Goal: Task Accomplishment & Management: Use online tool/utility

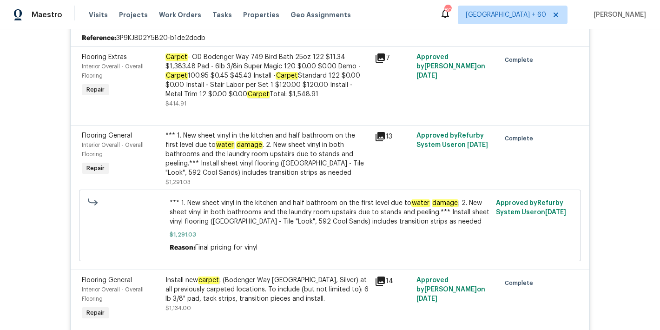
scroll to position [2443, 0]
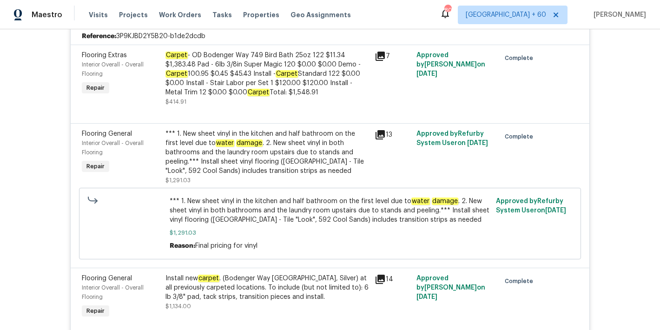
click at [187, 199] on span "*** 1. New sheet vinyl in the kitchen and half bathroom on the first level due …" at bounding box center [330, 211] width 321 height 28
click at [182, 200] on span "*** 1. New sheet vinyl in the kitchen and half bathroom on the first level due …" at bounding box center [330, 211] width 321 height 28
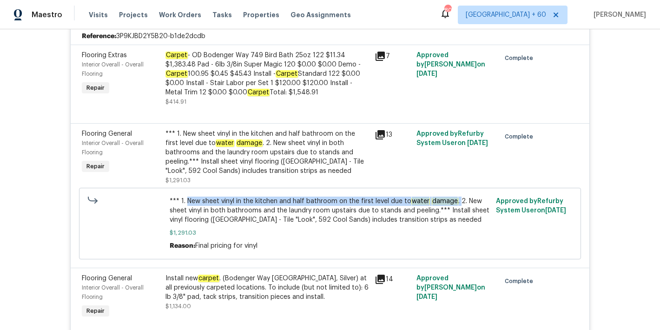
drag, startPoint x: 183, startPoint y: 197, endPoint x: 453, endPoint y: 198, distance: 270.1
click at [453, 198] on span "*** 1. New sheet vinyl in the kitchen and half bathroom on the first level due …" at bounding box center [330, 211] width 321 height 28
copy span "New sheet vinyl in the kitchen and half bathroom on the first level due to wate…"
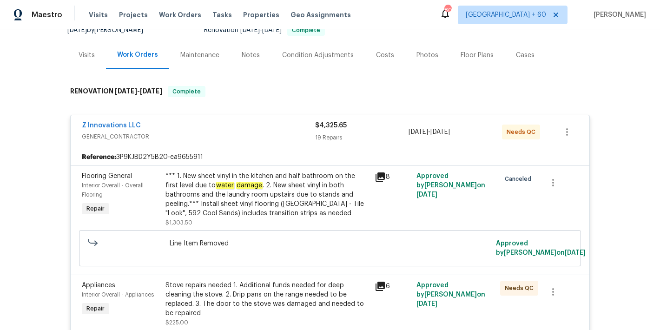
scroll to position [2397, 0]
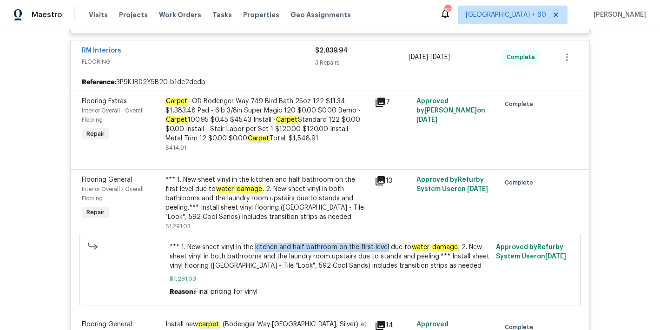
drag, startPoint x: 382, startPoint y: 244, endPoint x: 250, endPoint y: 247, distance: 132.1
click at [250, 247] on span "*** 1. New sheet vinyl in the kitchen and half bathroom on the first level due …" at bounding box center [330, 257] width 321 height 28
copy span "kitchen and half bathroom on the first level"
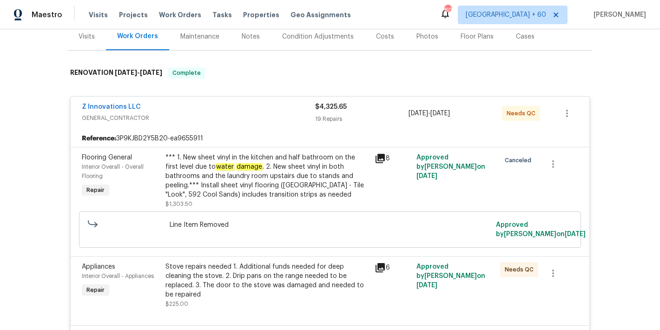
scroll to position [0, 0]
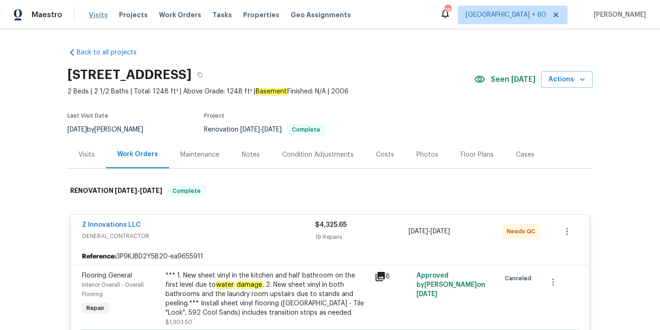
click at [96, 17] on span "Visits" at bounding box center [98, 14] width 19 height 9
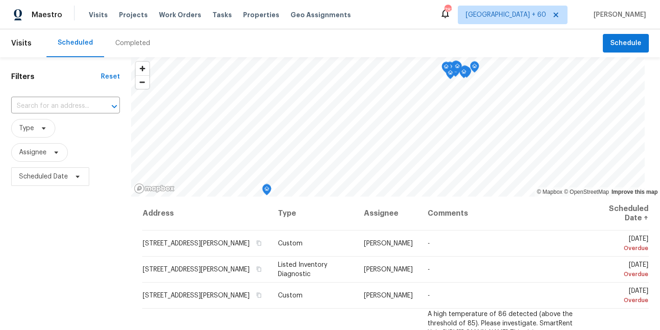
click at [129, 44] on div "Completed" at bounding box center [132, 43] width 35 height 9
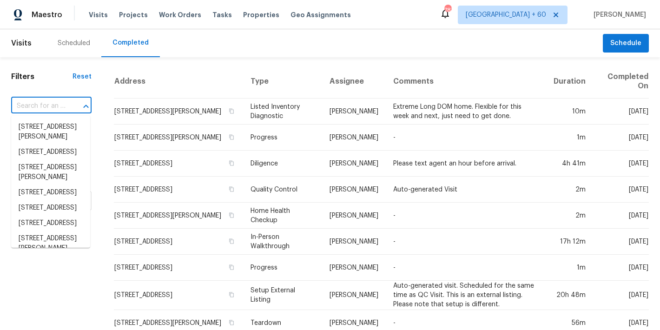
click at [49, 107] on input "text" at bounding box center [38, 106] width 54 height 14
paste input "104 Avenel Ln Clayton, NC 27527"
type input "104 Avenel Ln Clayton, NC 27527"
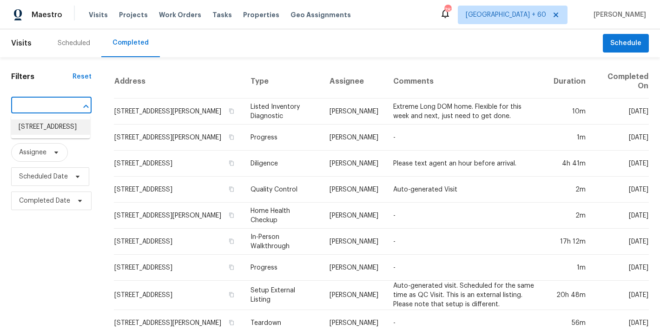
click at [47, 131] on li "104 Avenel Ln, Clayton, NC 27527" at bounding box center [50, 126] width 79 height 15
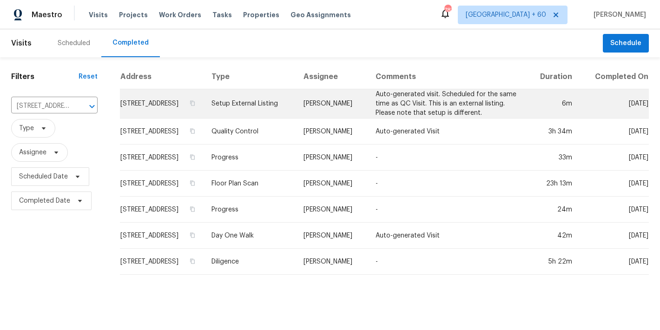
click at [147, 107] on td "104 Avenel Ln, Clayton, NC 27527" at bounding box center [162, 103] width 84 height 29
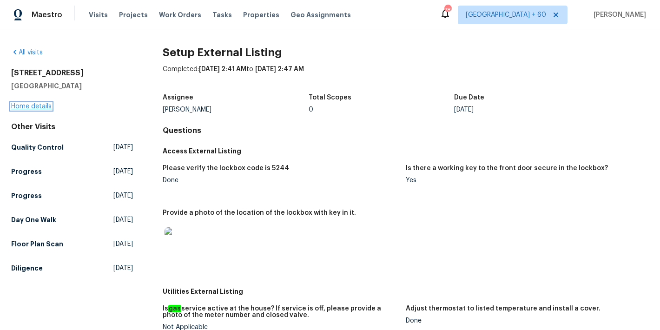
click at [35, 105] on link "Home details" at bounding box center [31, 106] width 40 height 7
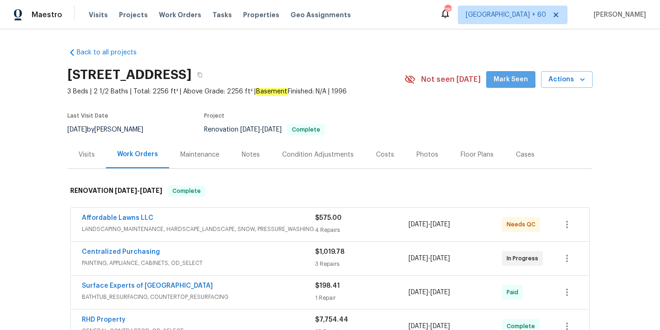
click at [496, 74] on span "Mark Seen" at bounding box center [511, 80] width 34 height 12
click at [86, 154] on div "Visits" at bounding box center [87, 154] width 16 height 9
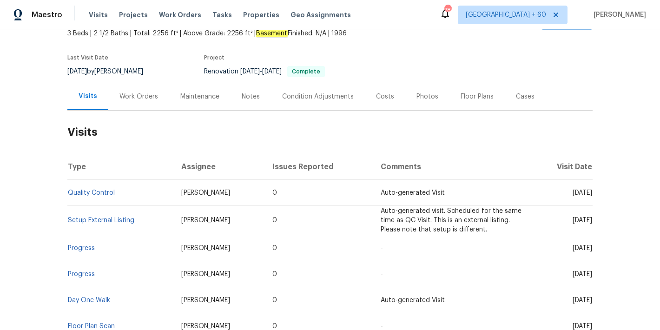
scroll to position [164, 0]
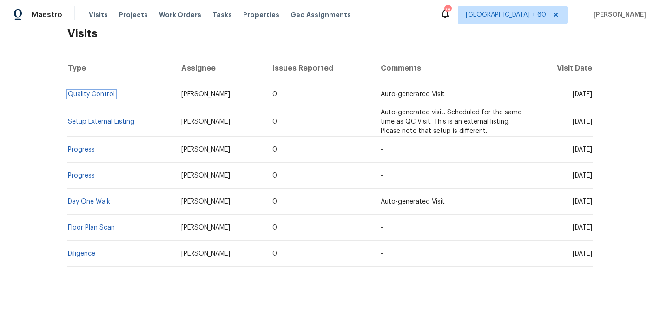
click at [104, 91] on link "Quality Control" at bounding box center [91, 94] width 47 height 7
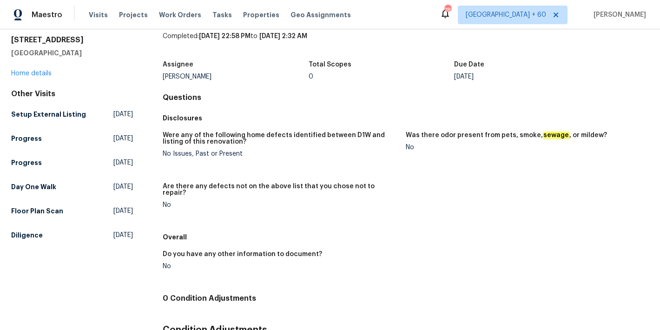
scroll to position [28, 0]
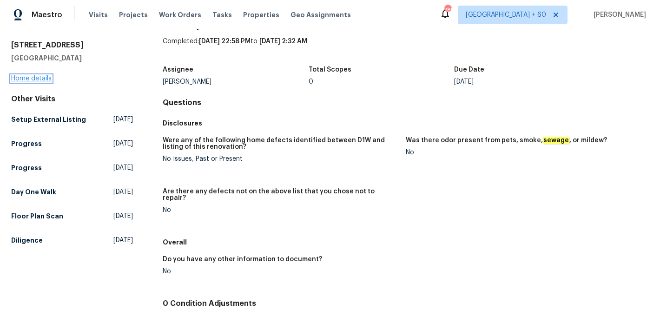
click at [42, 79] on link "Home details" at bounding box center [31, 78] width 40 height 7
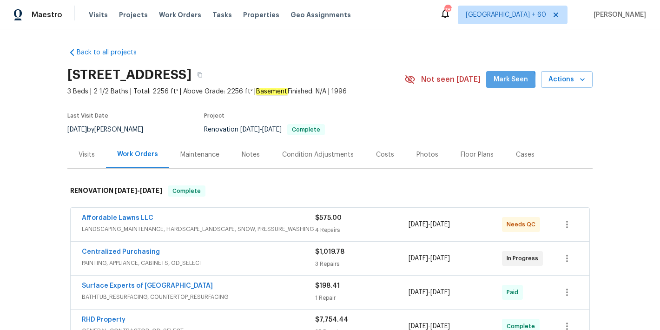
click at [500, 80] on span "Mark Seen" at bounding box center [511, 80] width 34 height 12
click at [96, 17] on span "Visits" at bounding box center [98, 14] width 19 height 9
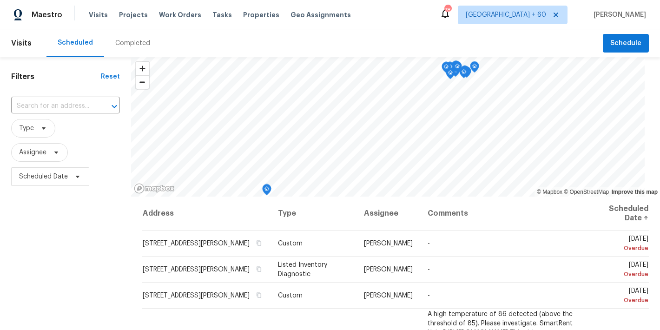
click at [129, 46] on div "Completed" at bounding box center [132, 43] width 35 height 9
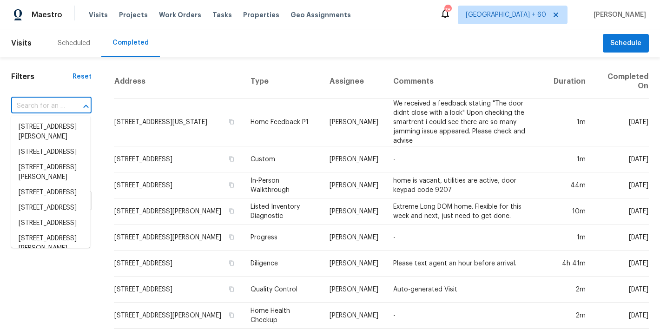
click at [38, 104] on input "text" at bounding box center [38, 106] width 54 height 14
paste input "7045 Treeline Dr Cumming, GA 30028"
type input "7045 Treeline Dr Cumming, GA 30028"
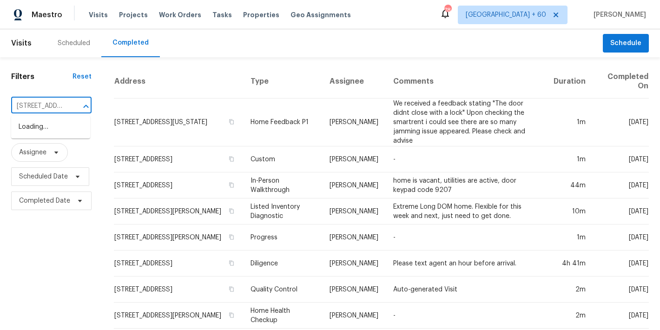
scroll to position [0, 68]
click at [41, 135] on li "7045 Treeline Dr, Cumming, GA 30028" at bounding box center [50, 126] width 79 height 15
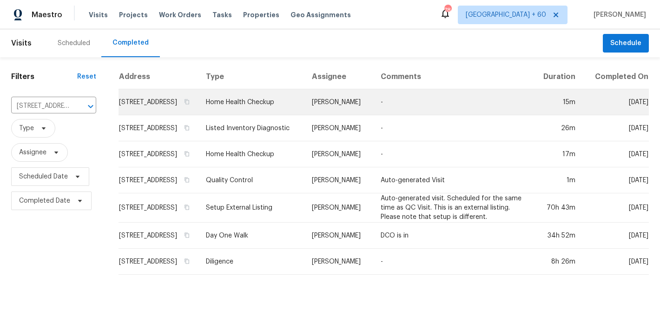
click at [134, 108] on td "7045 Treeline Dr, Cumming, GA 30028" at bounding box center [159, 102] width 80 height 26
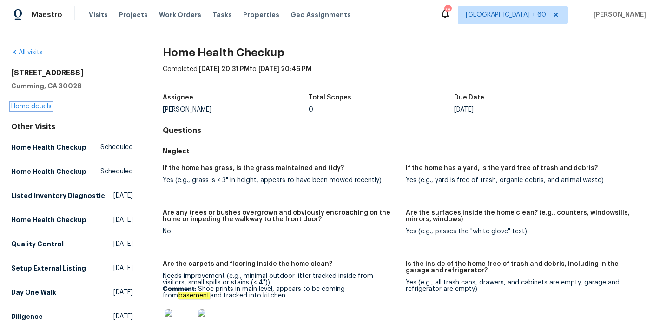
click at [48, 106] on link "Home details" at bounding box center [31, 106] width 40 height 7
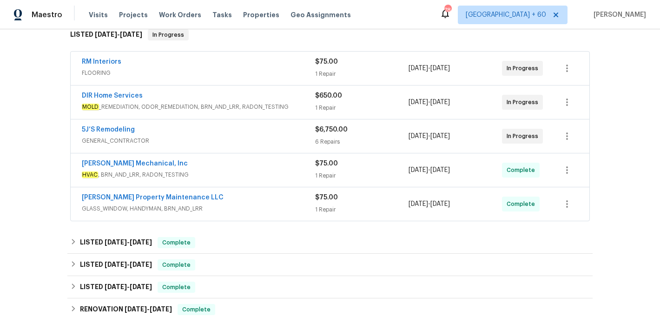
scroll to position [227, 0]
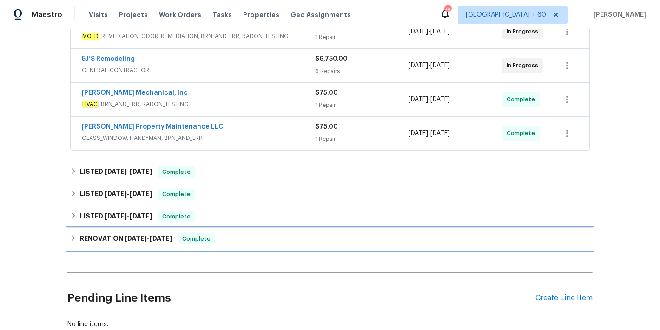
click at [135, 243] on h6 "RENOVATION 1/2/25 - 1/29/25" at bounding box center [126, 238] width 92 height 11
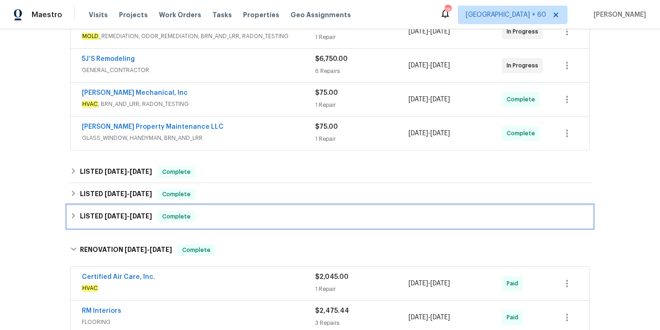
click at [139, 215] on span "2/24/25" at bounding box center [141, 216] width 22 height 7
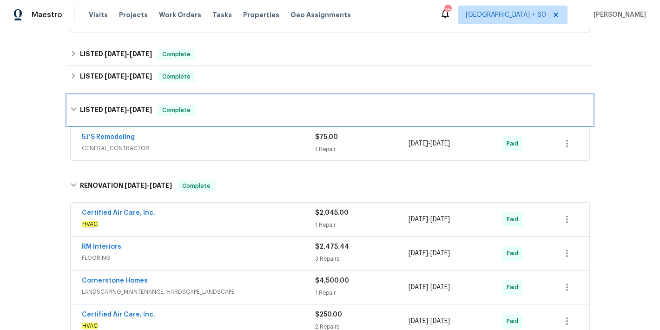
scroll to position [340, 0]
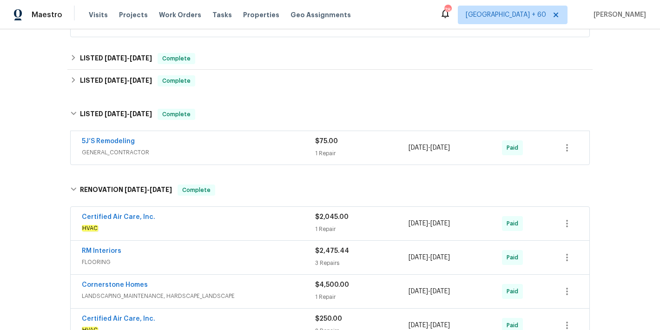
click at [274, 152] on span "GENERAL_CONTRACTOR" at bounding box center [198, 152] width 233 height 9
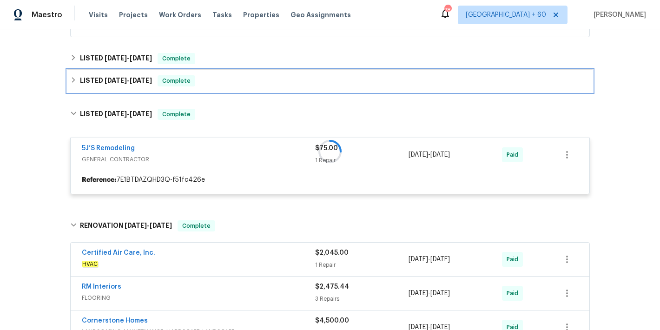
click at [233, 85] on div "LISTED 3/11/25 - 3/17/25 Complete" at bounding box center [330, 80] width 520 height 11
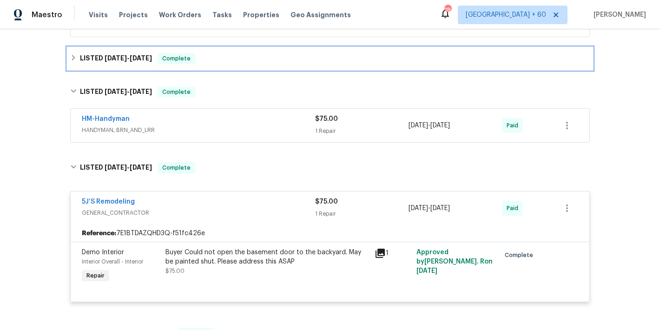
click at [244, 60] on div "LISTED 6/16/25 - 6/19/25 Complete" at bounding box center [330, 58] width 520 height 11
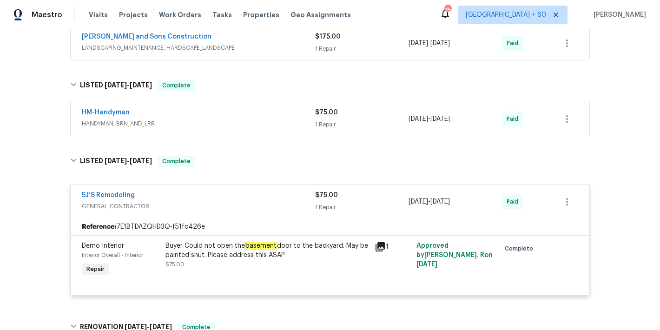
scroll to position [378, 0]
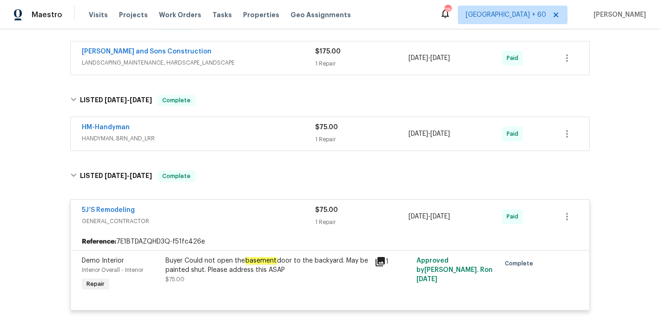
click at [283, 137] on span "HANDYMAN, BRN_AND_LRR" at bounding box center [198, 138] width 233 height 9
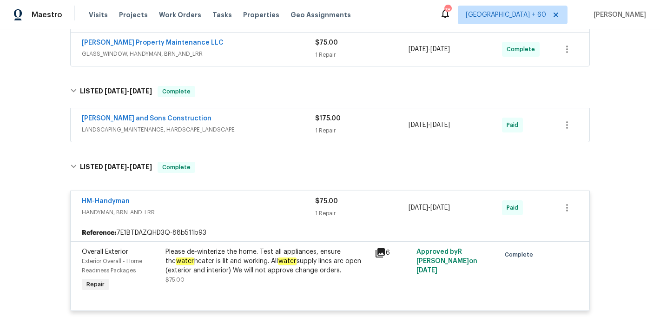
scroll to position [298, 0]
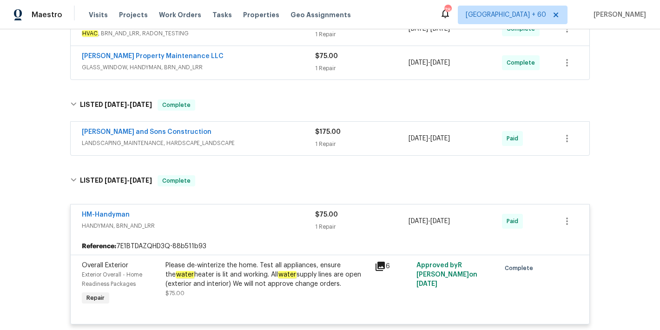
click at [299, 138] on div "Reyes and Sons Construction" at bounding box center [198, 132] width 233 height 11
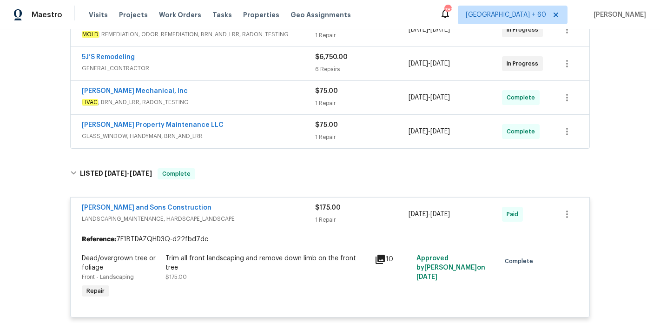
scroll to position [219, 0]
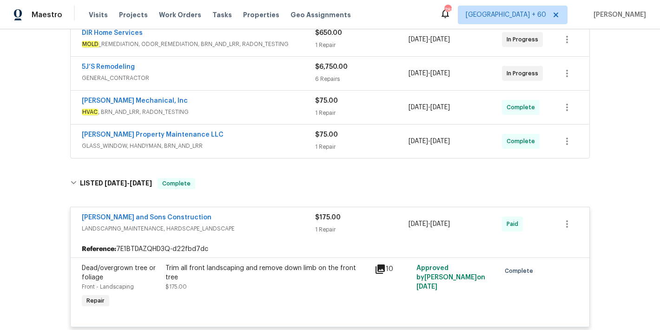
click at [278, 141] on span "GLASS_WINDOW, HANDYMAN, BRN_AND_LRR" at bounding box center [198, 145] width 233 height 9
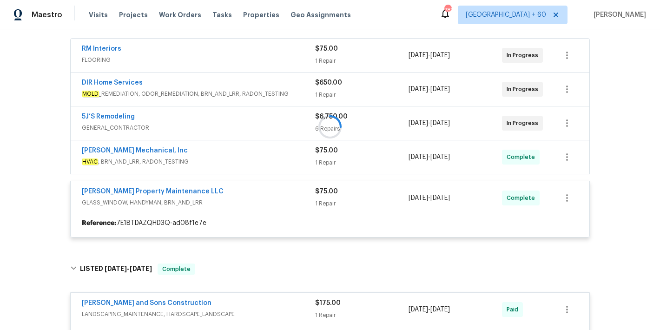
scroll to position [152, 0]
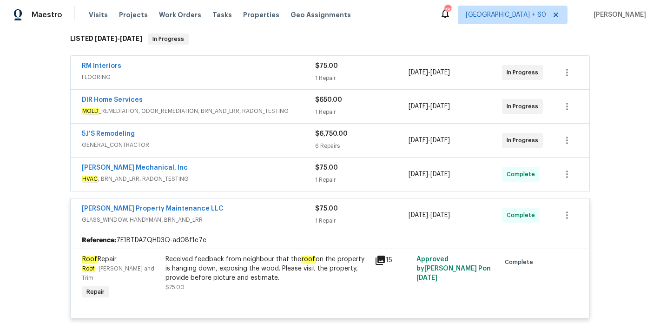
click at [279, 172] on div "JH Martin Mechanical, Inc" at bounding box center [198, 168] width 233 height 11
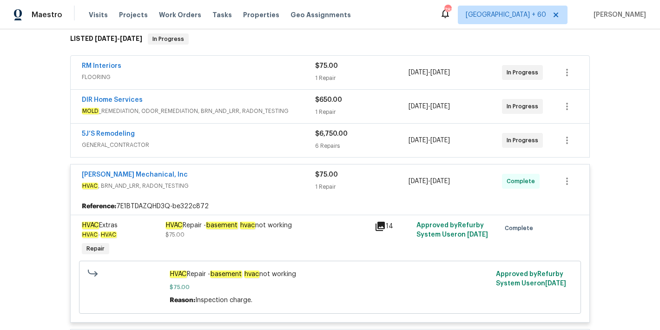
click at [284, 136] on div "5J’S Remodeling" at bounding box center [198, 134] width 233 height 11
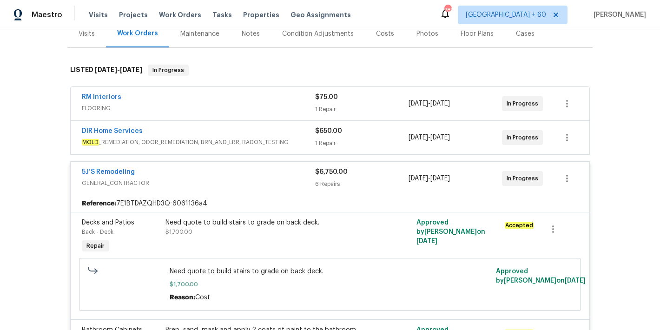
scroll to position [119, 0]
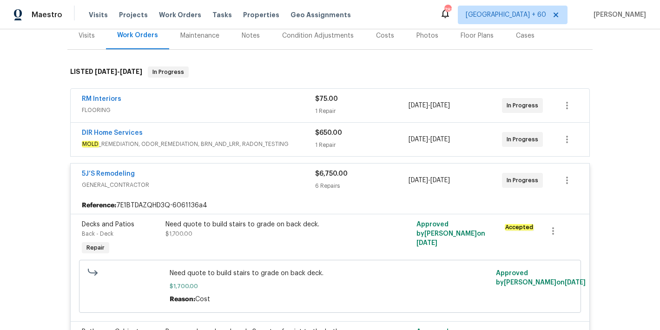
click at [298, 134] on div "DIR Home Services" at bounding box center [198, 133] width 233 height 11
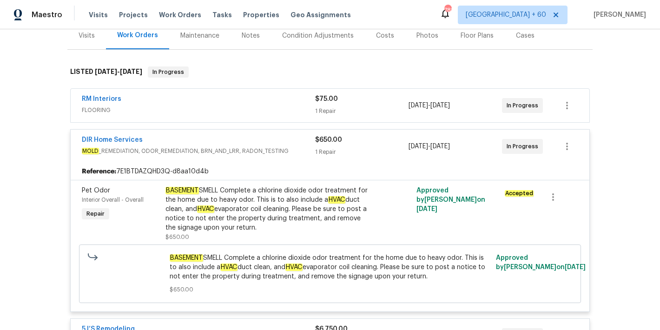
click at [282, 106] on span "FLOORING" at bounding box center [198, 110] width 233 height 9
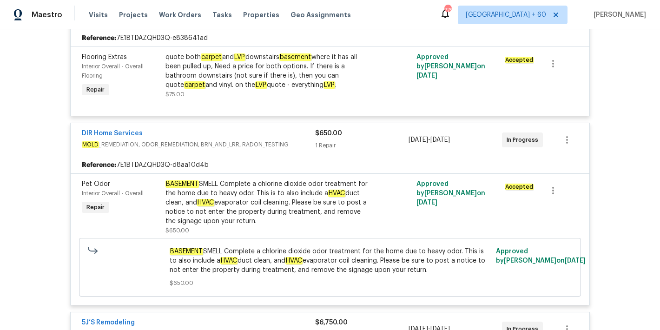
scroll to position [0, 0]
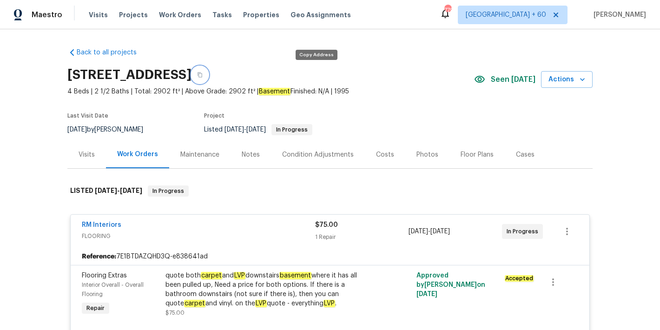
click at [202, 73] on icon "button" at bounding box center [200, 75] width 5 height 5
click at [95, 16] on span "Visits" at bounding box center [98, 14] width 19 height 9
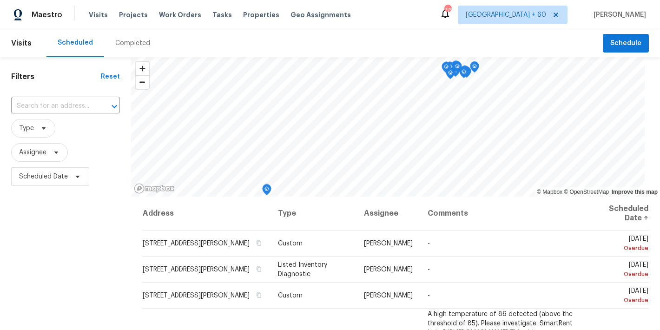
click at [133, 40] on div "Completed" at bounding box center [132, 43] width 35 height 9
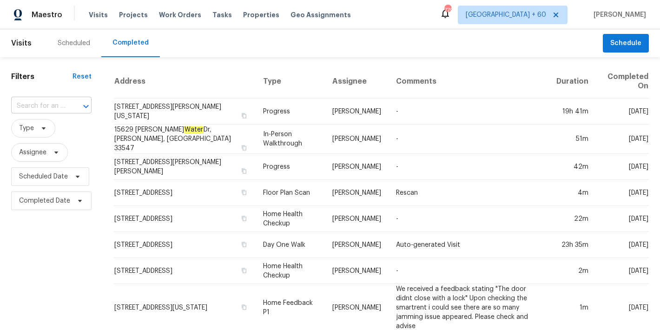
click at [48, 104] on input "text" at bounding box center [38, 106] width 54 height 14
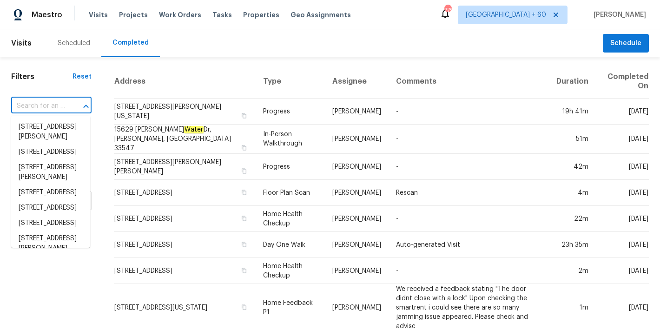
paste input "8494 Wexford Ave Cincinnati, OH 45236"
type input "8494 Wexford Ave Cincinnati, OH 45236"
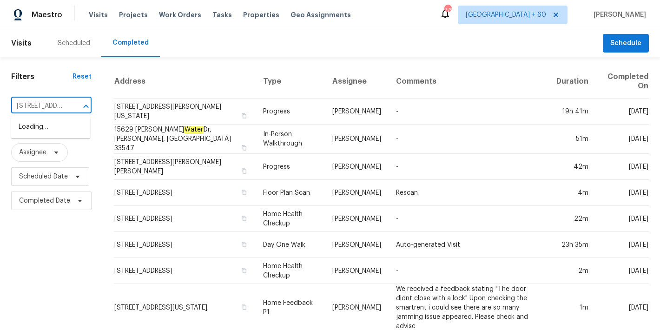
scroll to position [0, 75]
click at [47, 135] on li "8494 Wexford Ave, Cincinnati, OH 45236" at bounding box center [50, 126] width 79 height 15
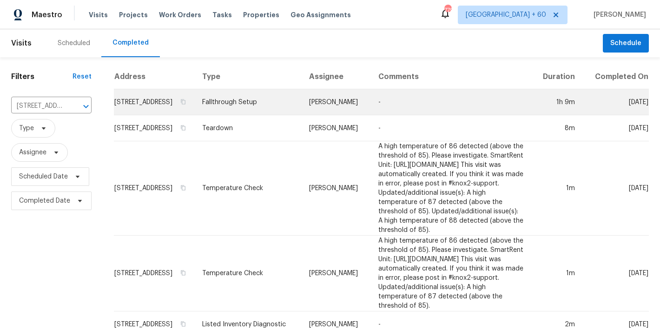
click at [138, 112] on td "8494 Wexford Ave, Cincinnati, OH 45236" at bounding box center [154, 102] width 81 height 26
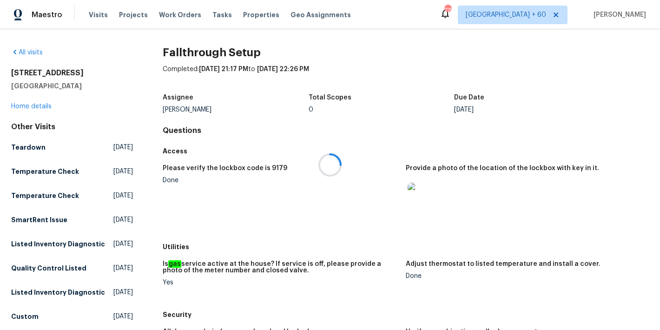
click at [21, 107] on div at bounding box center [330, 165] width 660 height 330
click at [21, 107] on link "Home details" at bounding box center [31, 106] width 40 height 7
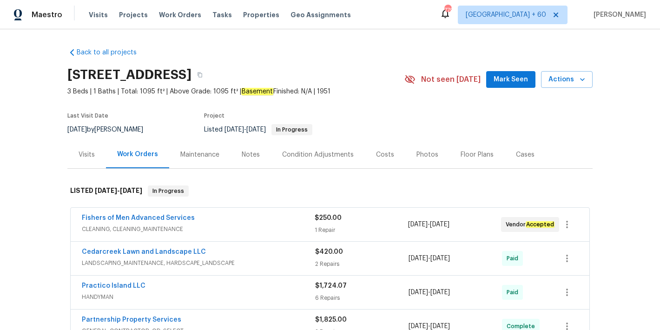
click at [506, 83] on span "Mark Seen" at bounding box center [511, 80] width 34 height 12
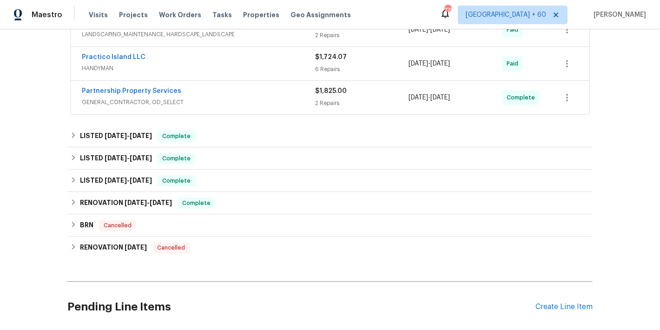
scroll to position [245, 0]
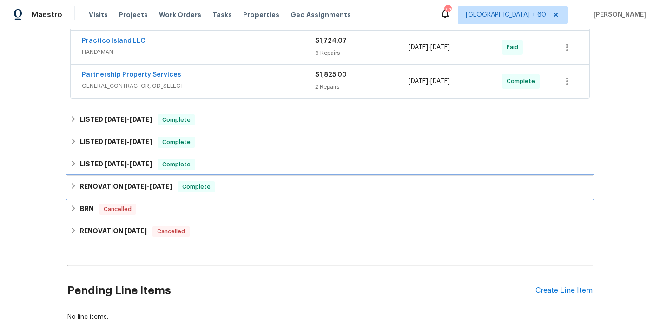
click at [144, 185] on span "8/21/24" at bounding box center [136, 186] width 22 height 7
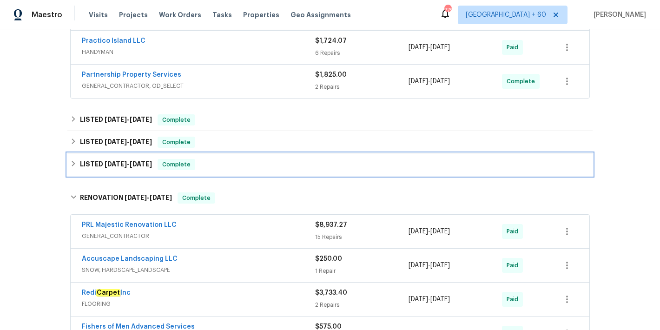
click at [138, 172] on div "LISTED 9/30/24 - 10/3/24 Complete" at bounding box center [329, 164] width 525 height 22
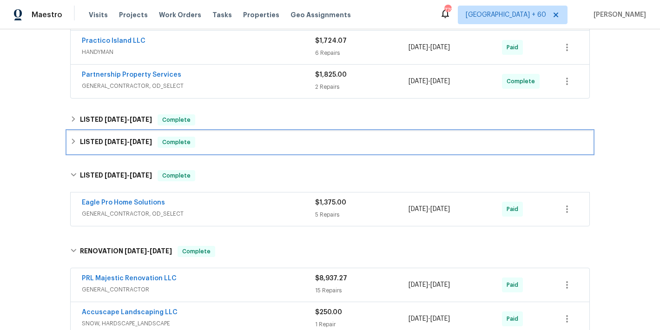
click at [132, 147] on h6 "LISTED 11/26/24 - 12/13/24" at bounding box center [116, 142] width 72 height 11
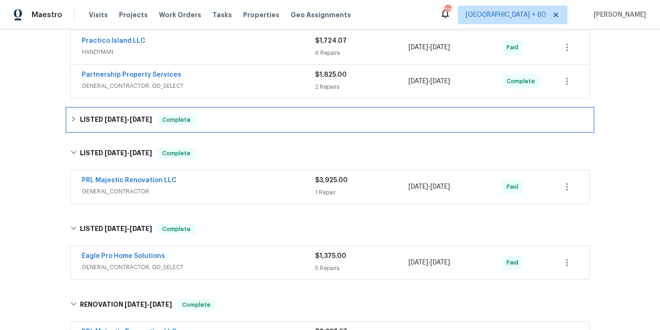
click at [127, 124] on h6 "LISTED 1/13/25 - 1/14/25" at bounding box center [116, 119] width 72 height 11
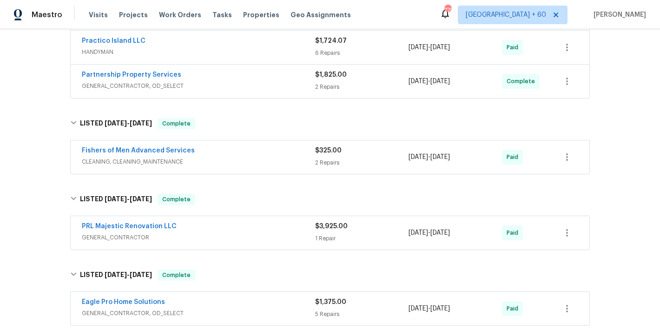
click at [282, 154] on div "Fishers of Men Advanced Services" at bounding box center [198, 151] width 233 height 11
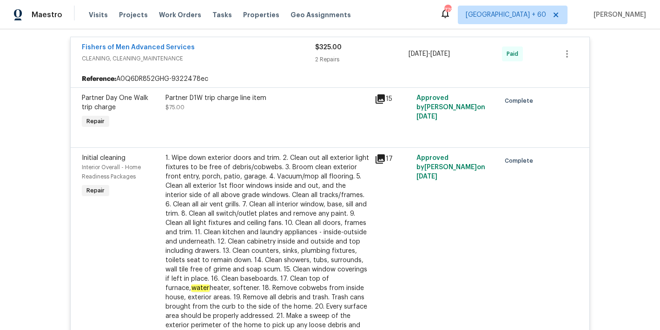
scroll to position [159, 0]
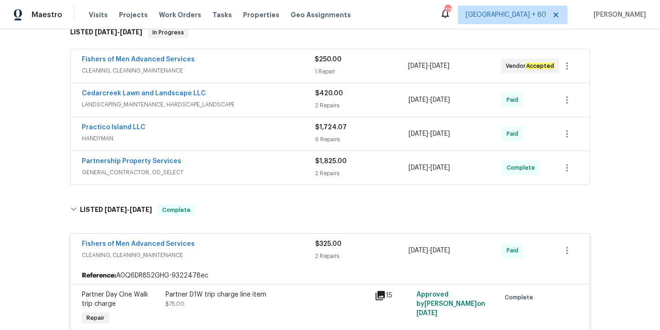
click at [293, 170] on span "GENERAL_CONTRACTOR, OD_SELECT" at bounding box center [198, 172] width 233 height 9
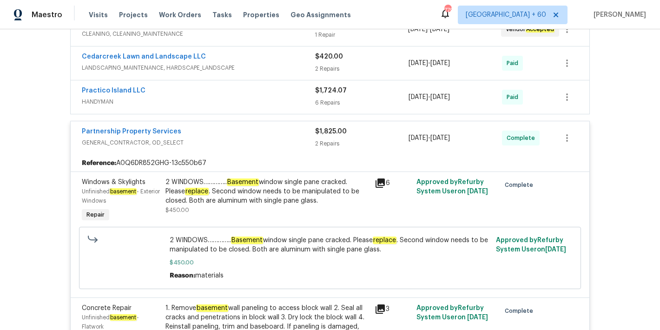
scroll to position [188, 0]
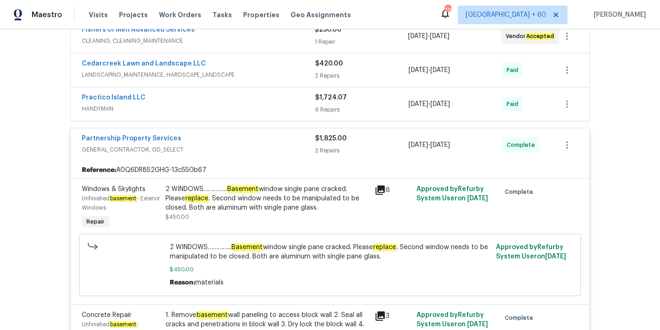
click at [259, 106] on span "HANDYMAN" at bounding box center [198, 108] width 233 height 9
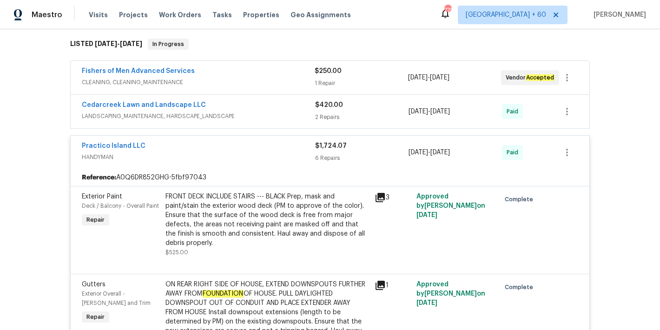
scroll to position [131, 0]
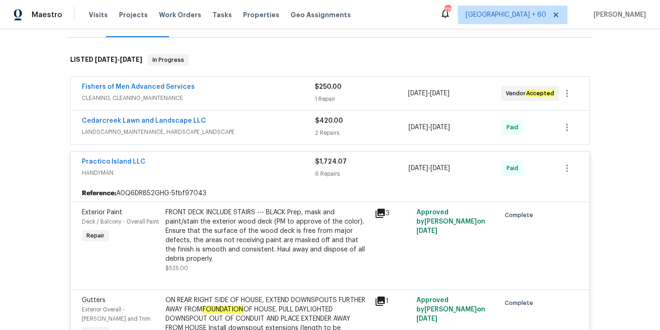
click at [291, 119] on div "Cedarcreek Lawn and Landscape LLC" at bounding box center [198, 121] width 233 height 11
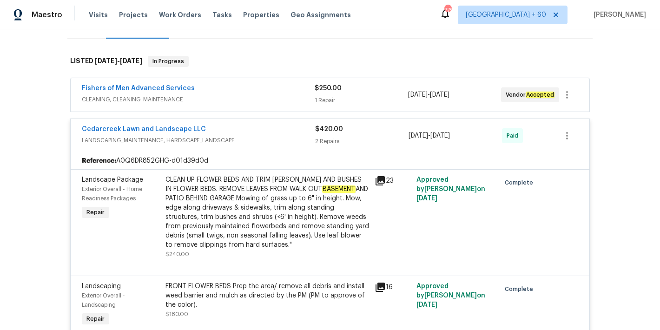
scroll to position [79, 0]
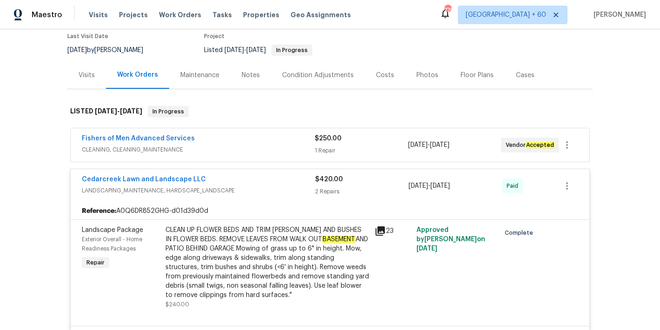
click at [298, 142] on div "Fishers of Men Advanced Services" at bounding box center [198, 139] width 233 height 11
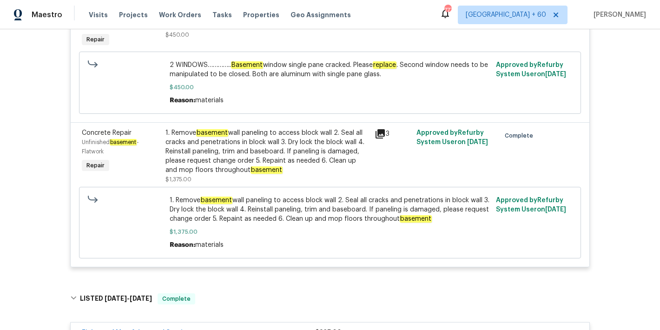
scroll to position [1361, 0]
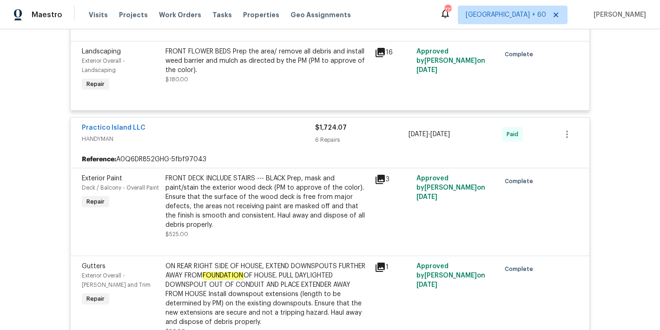
scroll to position [0, 0]
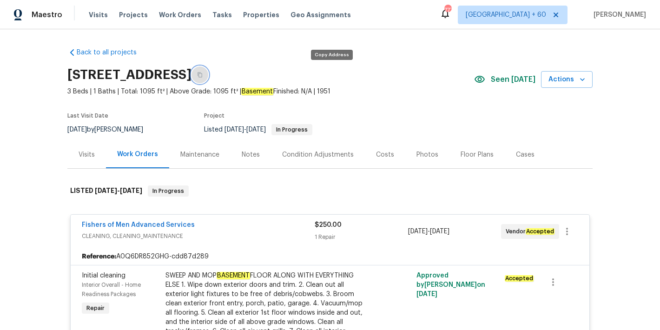
click at [203, 74] on icon "button" at bounding box center [200, 75] width 6 height 6
click at [96, 15] on span "Visits" at bounding box center [98, 14] width 19 height 9
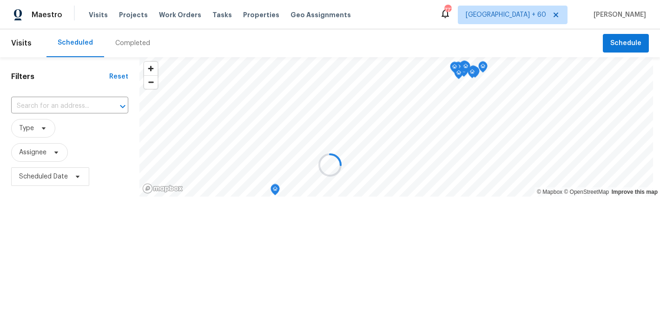
click at [230, 35] on div at bounding box center [330, 165] width 660 height 330
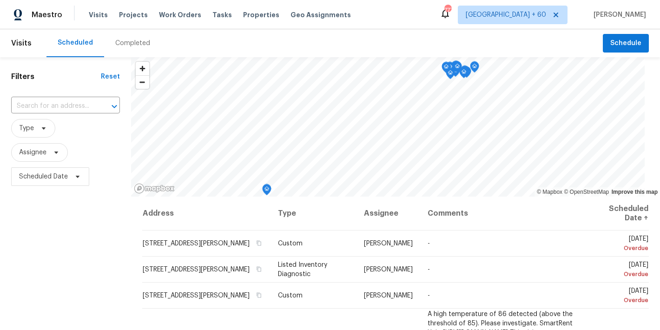
click at [132, 44] on div "Completed" at bounding box center [132, 43] width 35 height 9
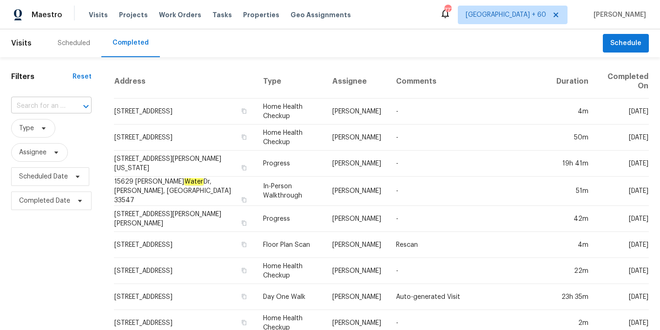
click at [61, 102] on input "text" at bounding box center [38, 106] width 54 height 14
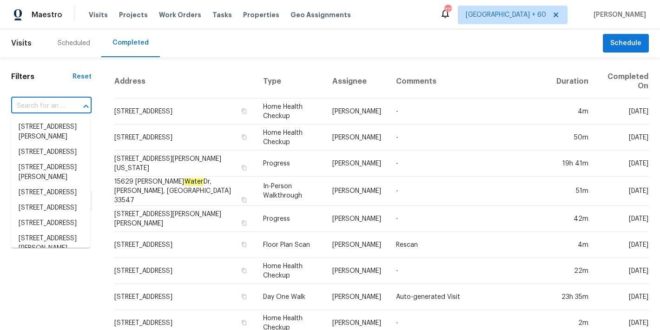
paste input "3519 Cast Palm Dr Buford, GA 30519"
type input "3519 Cast Palm Dr Buford, GA 30519"
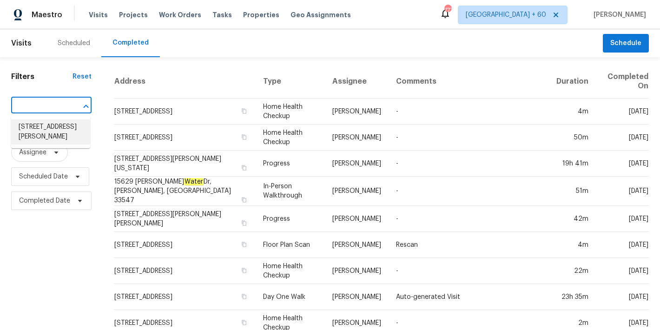
click at [37, 136] on li "3519 Cast Palm Dr, Buford, GA 30519" at bounding box center [50, 131] width 79 height 25
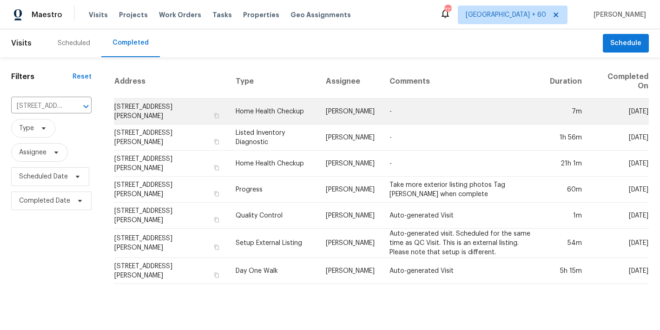
click at [123, 105] on td "3519 Cast Palm Dr, Buford, GA 30519" at bounding box center [171, 112] width 114 height 26
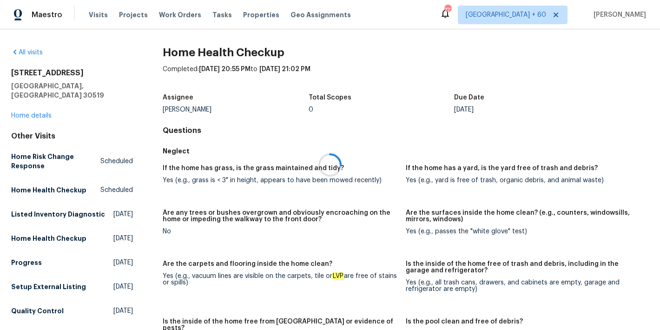
click at [15, 104] on div at bounding box center [330, 165] width 660 height 330
click at [20, 112] on link "Home details" at bounding box center [31, 115] width 40 height 7
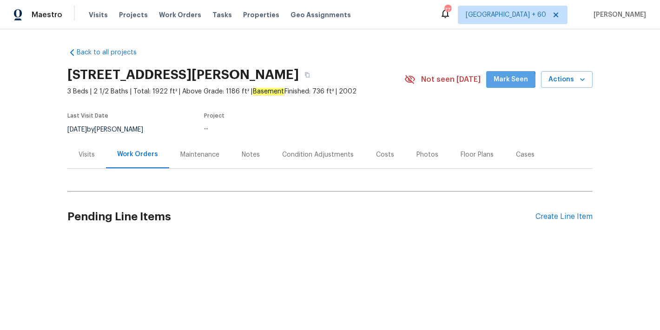
click at [510, 80] on span "Mark Seen" at bounding box center [511, 80] width 34 height 12
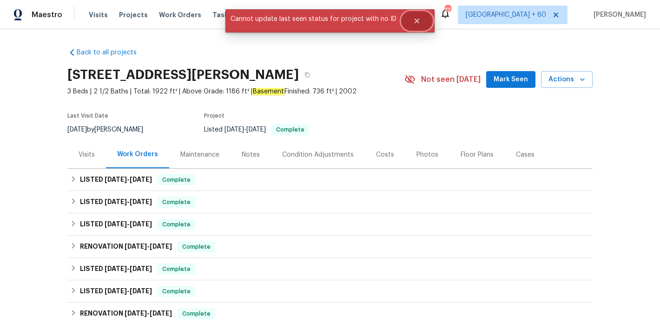
click at [413, 24] on icon "Close" at bounding box center [416, 20] width 7 height 7
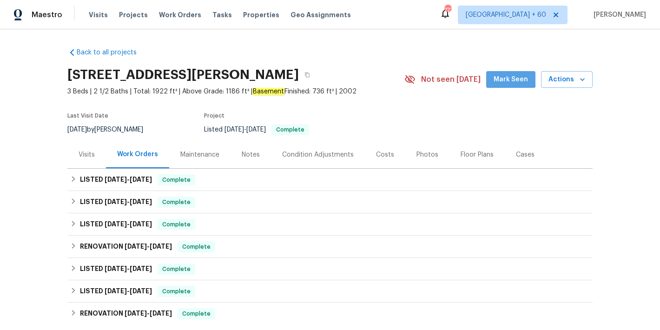
click at [508, 77] on span "Mark Seen" at bounding box center [511, 80] width 34 height 12
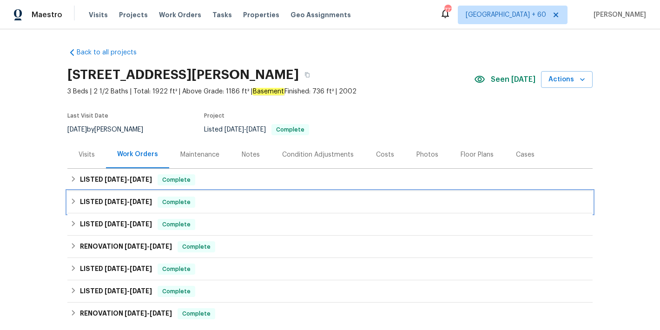
click at [218, 203] on div "LISTED 6/17/25 - 6/30/25 Complete" at bounding box center [330, 202] width 520 height 11
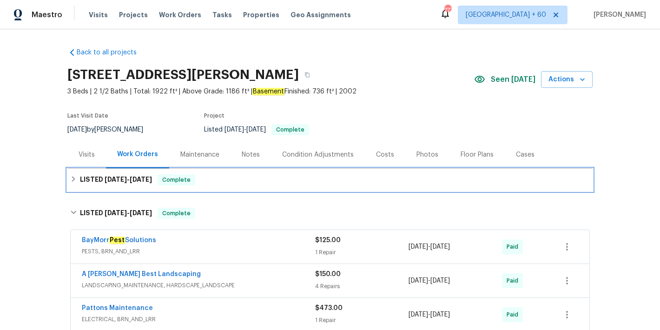
click at [225, 177] on div "LISTED 8/13/25 - 8/15/25 Complete" at bounding box center [330, 179] width 520 height 11
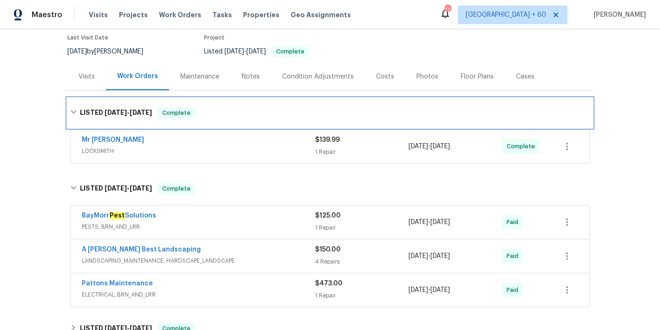
scroll to position [61, 0]
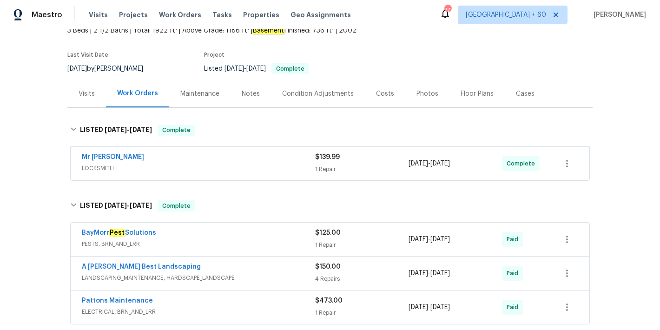
click at [239, 164] on span "LOCKSMITH" at bounding box center [198, 168] width 233 height 9
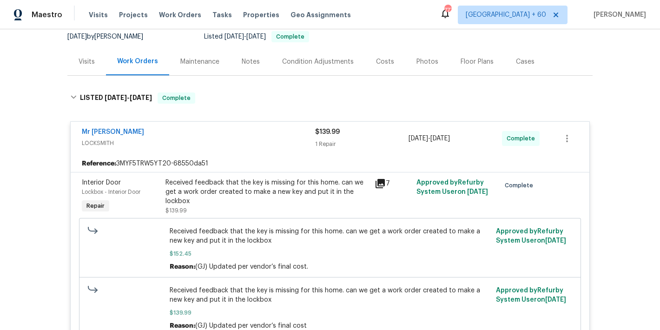
scroll to position [0, 0]
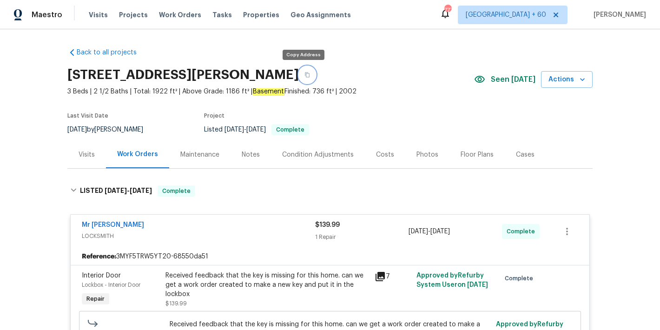
click at [304, 75] on icon "button" at bounding box center [307, 75] width 6 height 6
click at [97, 15] on span "Visits" at bounding box center [98, 14] width 19 height 9
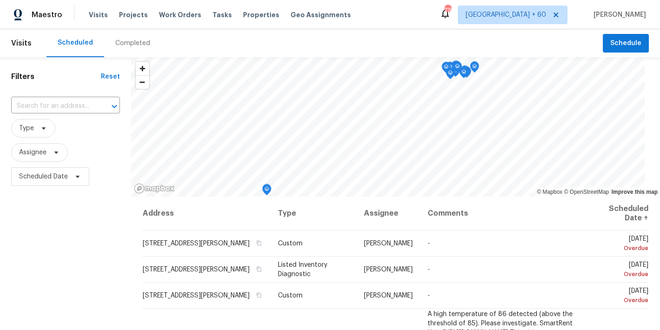
click at [138, 45] on div "Completed" at bounding box center [132, 43] width 35 height 9
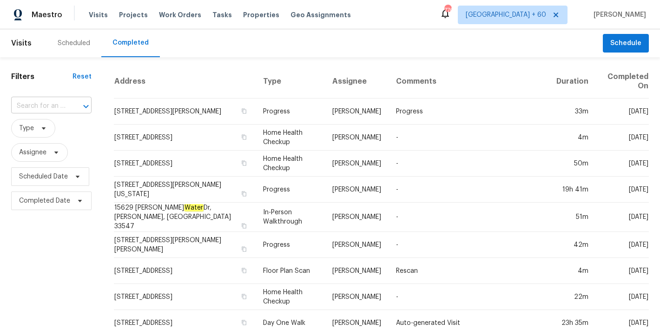
click at [34, 106] on input "text" at bounding box center [38, 106] width 54 height 14
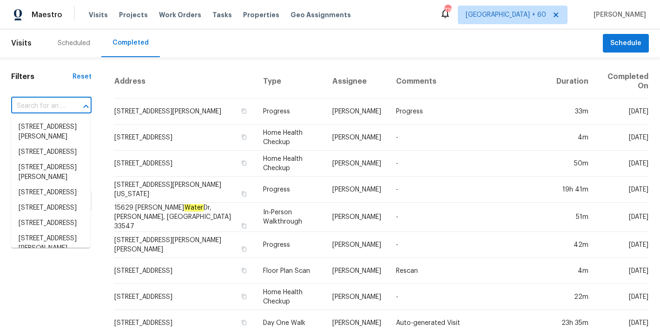
paste input "904 Our St Fayetteville, NC 28314"
type input "904 Our St Fayetteville, NC 28314"
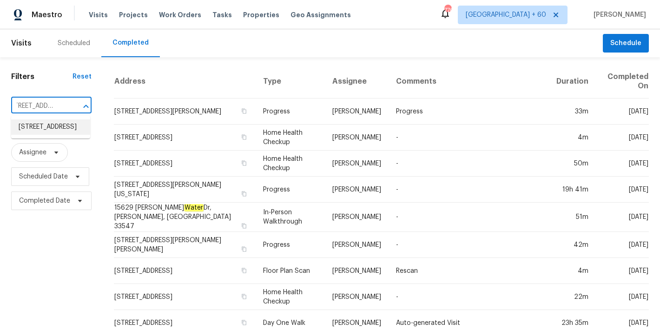
click at [53, 133] on li "904 Our St, Fayetteville, NC 28314" at bounding box center [50, 126] width 79 height 15
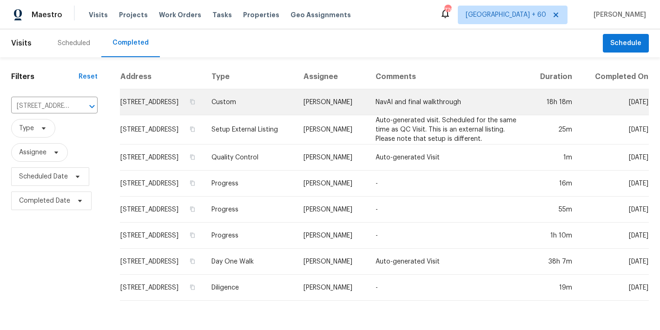
click at [158, 109] on td "904 Our St, Fayetteville, NC 28314" at bounding box center [162, 102] width 84 height 26
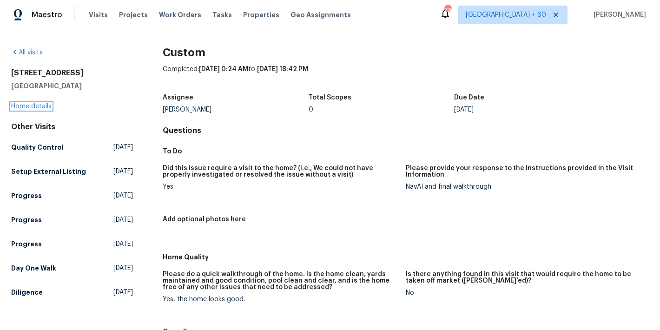
click at [21, 107] on link "Home details" at bounding box center [31, 106] width 40 height 7
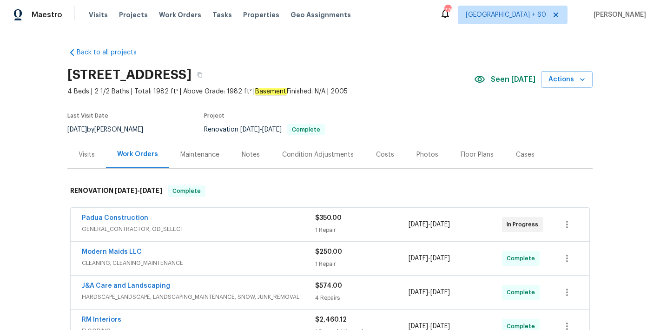
click at [474, 53] on div "Back to all projects 904 Our St, Fayetteville, NC 28314 4 Beds | 2 1/2 Baths | …" at bounding box center [329, 287] width 525 height 494
click at [203, 75] on icon "button" at bounding box center [200, 75] width 6 height 6
click at [94, 13] on span "Visits" at bounding box center [98, 14] width 19 height 9
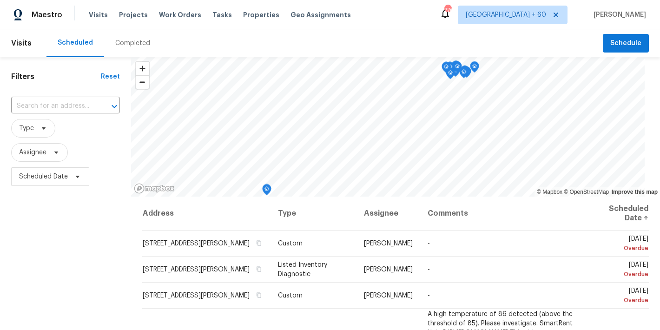
click at [132, 41] on div "Completed" at bounding box center [132, 43] width 35 height 9
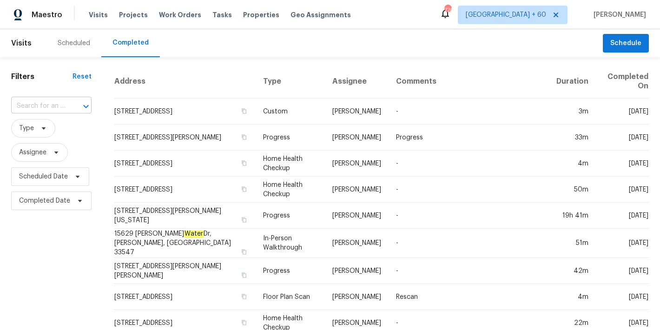
click at [41, 106] on input "text" at bounding box center [38, 106] width 54 height 14
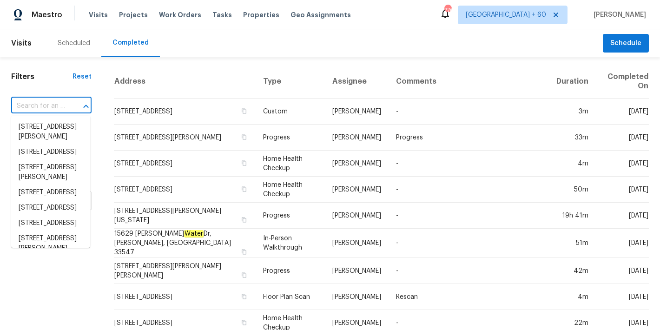
paste input "8806 Glenside St Huntersville, NC 28078"
type input "8806 Glenside St Huntersville, NC 28078"
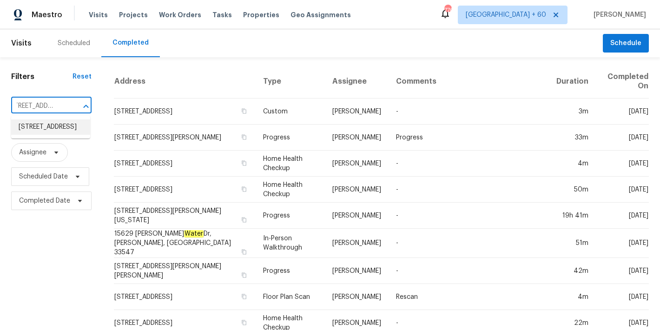
click at [53, 135] on li "8806 Glenside St, Huntersville, NC 28078" at bounding box center [50, 126] width 79 height 15
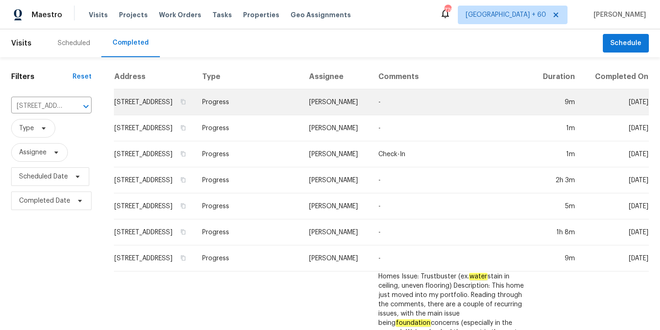
click at [129, 113] on td "8806 Glenside St, Huntersville, NC 28078" at bounding box center [154, 102] width 81 height 26
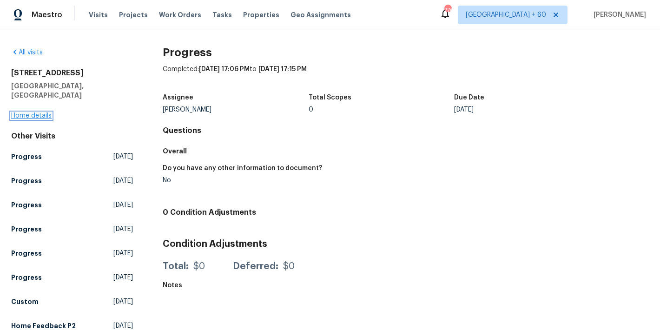
click at [27, 112] on link "Home details" at bounding box center [31, 115] width 40 height 7
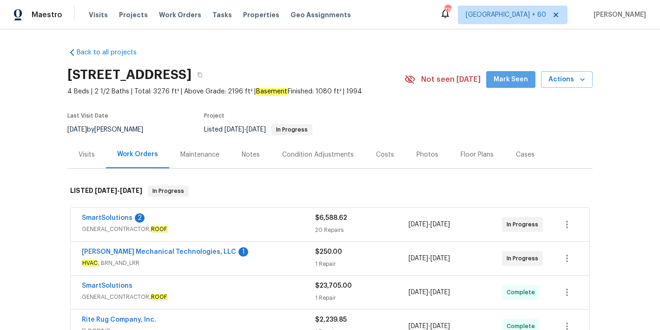
click at [513, 82] on span "Mark Seen" at bounding box center [511, 80] width 34 height 12
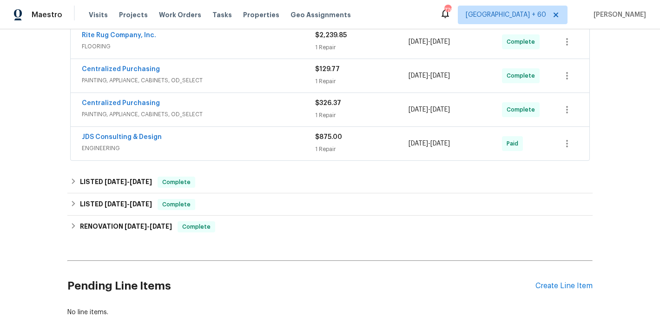
scroll to position [285, 0]
click at [261, 148] on span "ENGINEERING" at bounding box center [198, 147] width 233 height 9
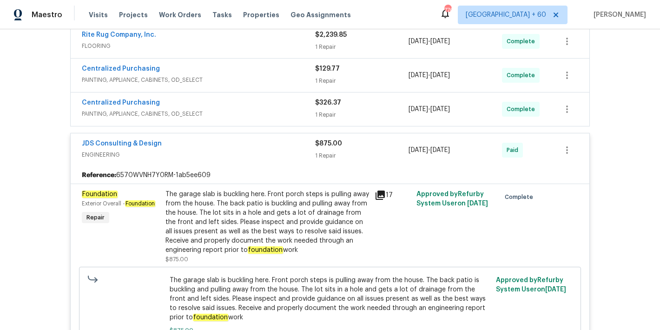
click at [24, 156] on div "Back to all projects 8806 Glenside St, Huntersville, NC 28078 4 Beds | 2 1/2 Ba…" at bounding box center [330, 179] width 660 height 301
click at [280, 112] on span "PAINTING, APPLIANCE, CABINETS, OD_SELECT" at bounding box center [198, 113] width 233 height 9
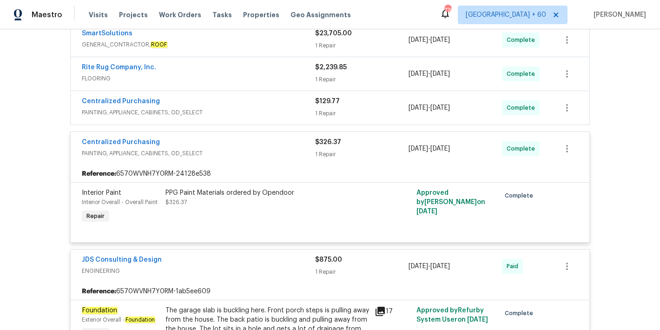
scroll to position [244, 0]
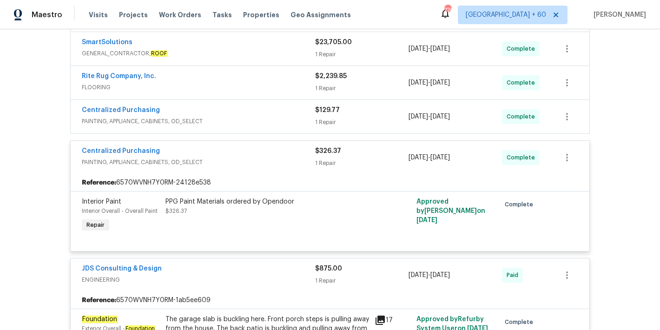
click at [286, 114] on div "Centralized Purchasing" at bounding box center [198, 111] width 233 height 11
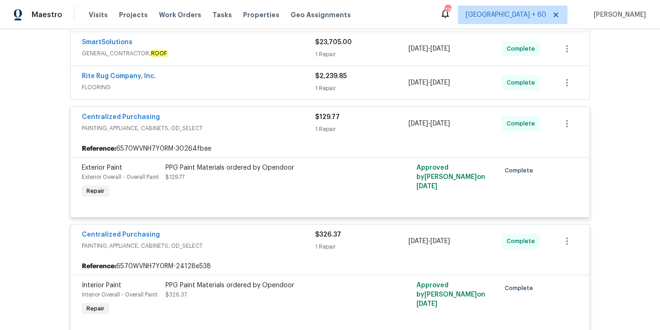
click at [279, 78] on div "Rite Rug Company, Inc." at bounding box center [198, 77] width 233 height 11
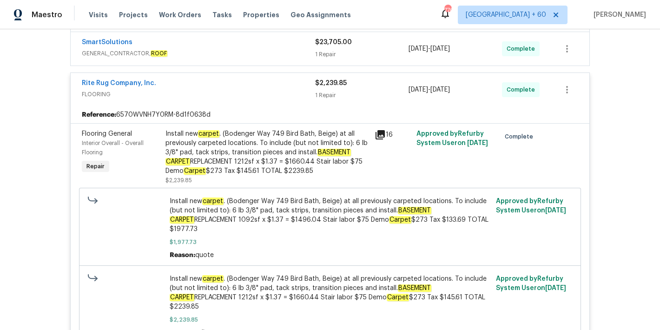
click at [273, 51] on span "GENERAL_CONTRACTOR, ROOF" at bounding box center [198, 53] width 233 height 9
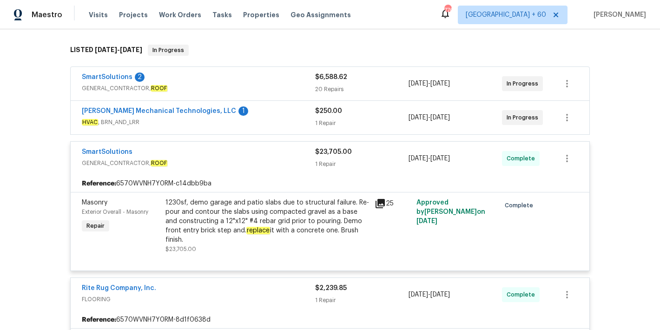
scroll to position [140, 0]
click at [288, 123] on span "HVAC , BRN_AND_LRR" at bounding box center [198, 122] width 233 height 9
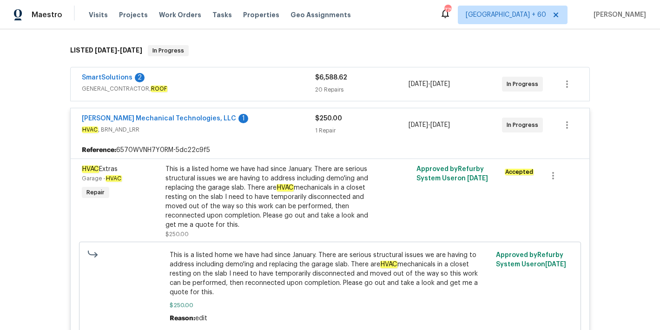
click at [287, 83] on div "SmartSolutions 2" at bounding box center [198, 78] width 233 height 11
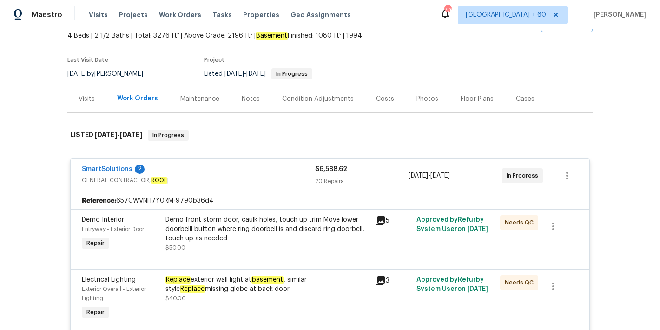
scroll to position [0, 0]
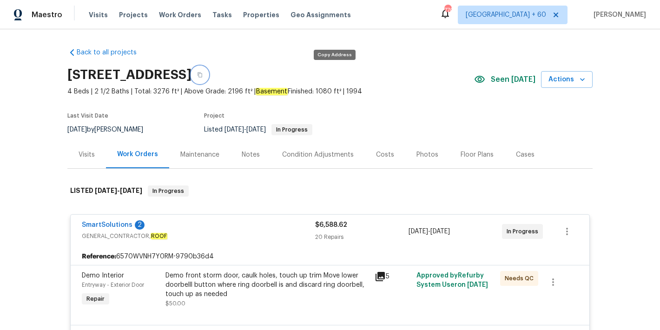
click at [203, 74] on icon "button" at bounding box center [200, 75] width 6 height 6
click at [99, 14] on span "Visits" at bounding box center [98, 14] width 19 height 9
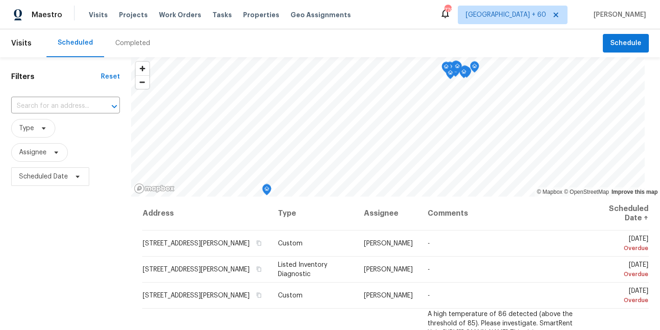
click at [126, 49] on div "Completed" at bounding box center [132, 43] width 57 height 28
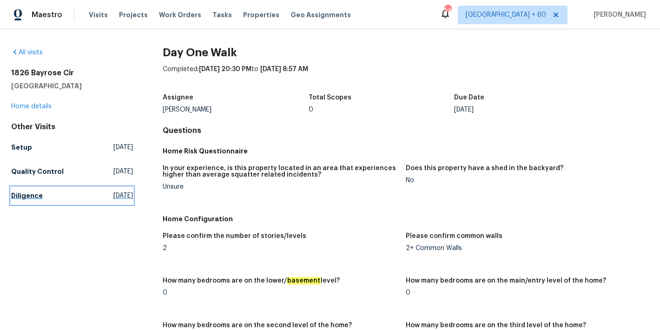
click at [33, 196] on h5 "Diligence" at bounding box center [27, 195] width 32 height 9
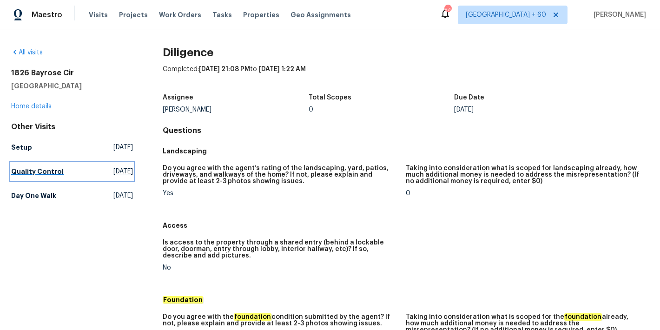
click at [45, 169] on h5 "Quality Control" at bounding box center [37, 171] width 53 height 9
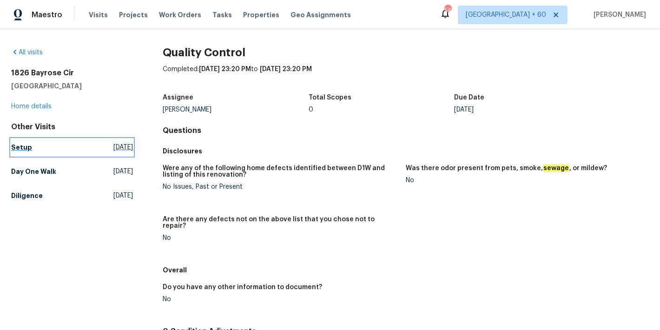
click at [21, 144] on h5 "Setup" at bounding box center [21, 147] width 21 height 9
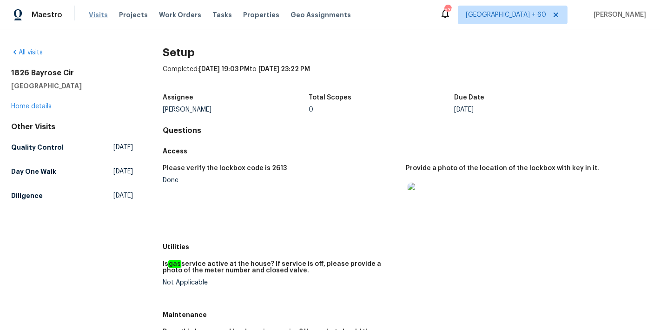
click at [99, 18] on span "Visits" at bounding box center [98, 14] width 19 height 9
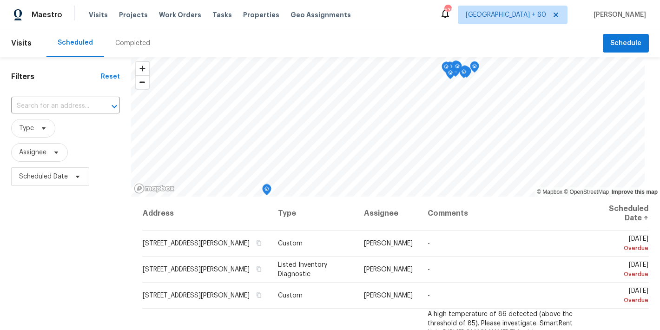
click at [143, 40] on div "Completed" at bounding box center [132, 43] width 35 height 9
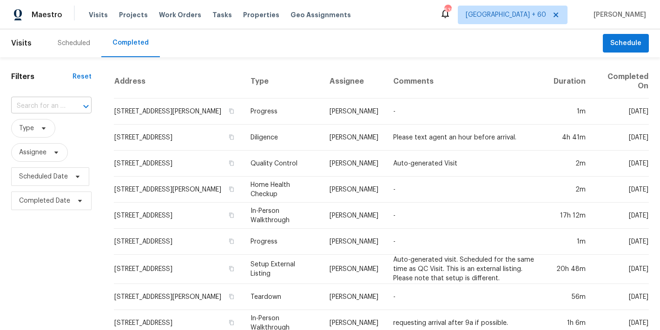
click at [46, 104] on input "text" at bounding box center [38, 106] width 54 height 14
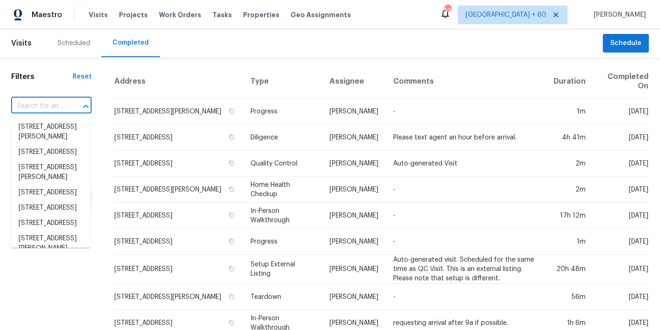
paste input "1157 Rutledge Landing Dr Knightdale, NC 27545"
type input "1157 Rutledge Landing Dr Knightdale, NC 27545"
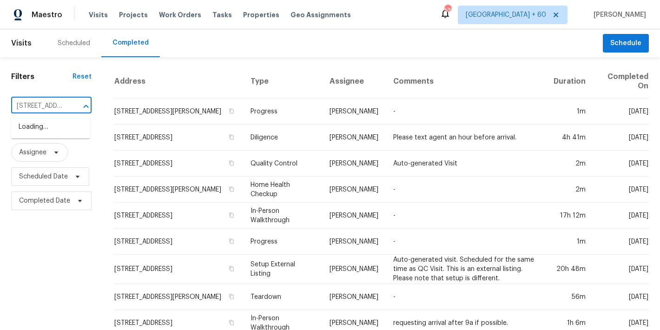
scroll to position [0, 96]
click at [46, 132] on li "1157 Rutledge Landing Dr, Knightdale, NC 27545" at bounding box center [50, 131] width 79 height 25
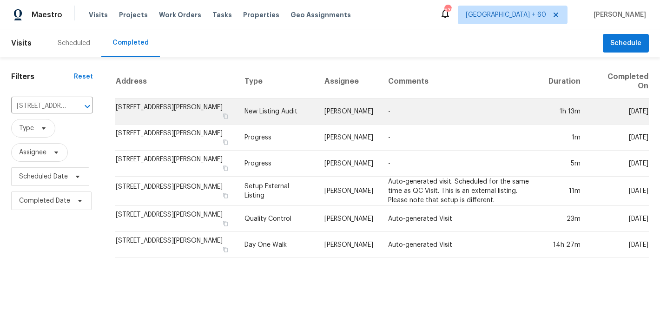
click at [149, 107] on td "1157 Rutledge Landing Dr, Knightdale, NC 27545" at bounding box center [176, 112] width 122 height 26
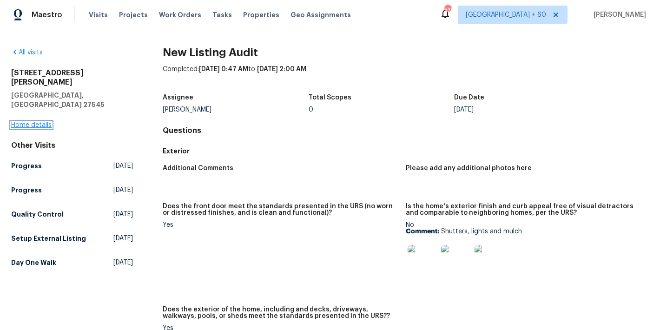
click at [33, 122] on link "Home details" at bounding box center [31, 125] width 40 height 7
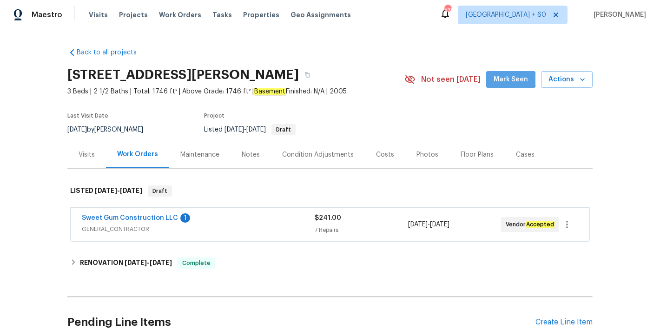
click at [510, 79] on span "Mark Seen" at bounding box center [511, 80] width 34 height 12
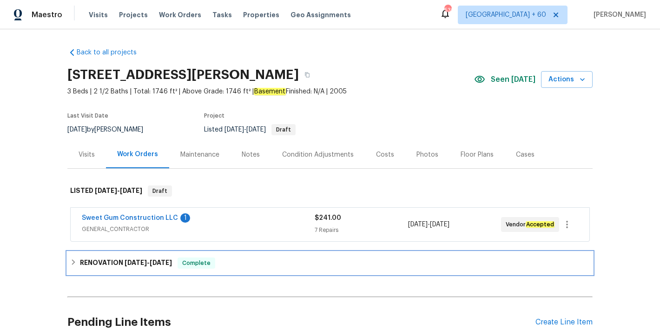
click at [106, 259] on h6 "RENOVATION 7/7/25 - 7/15/25" at bounding box center [126, 263] width 92 height 11
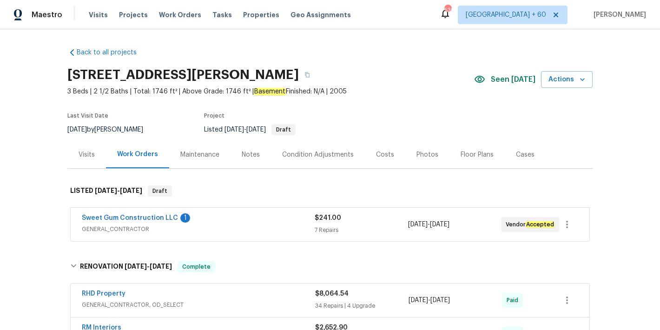
click at [81, 152] on div "Visits" at bounding box center [87, 154] width 16 height 9
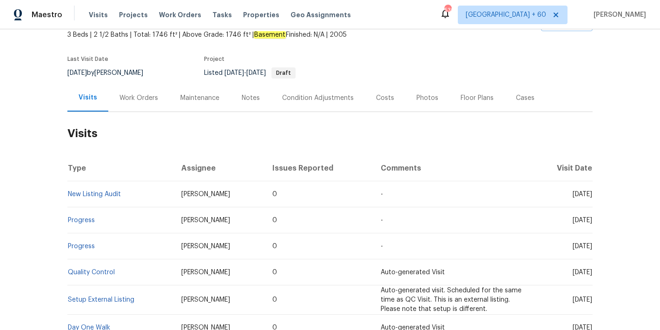
scroll to position [138, 0]
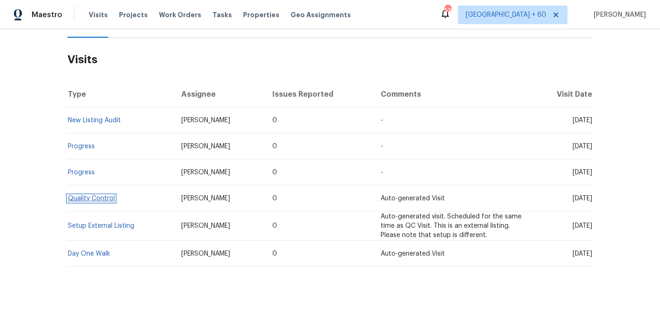
click at [93, 195] on link "Quality Control" at bounding box center [91, 198] width 47 height 7
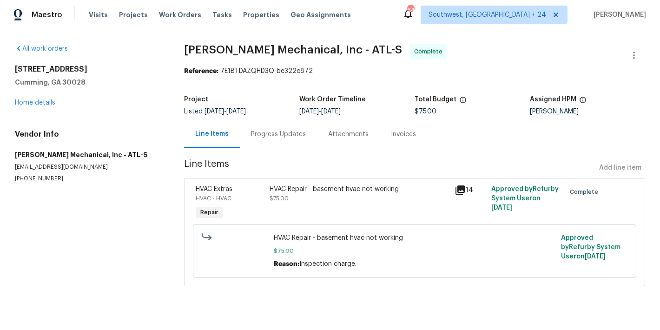
click at [260, 138] on div "Progress Updates" at bounding box center [278, 134] width 55 height 9
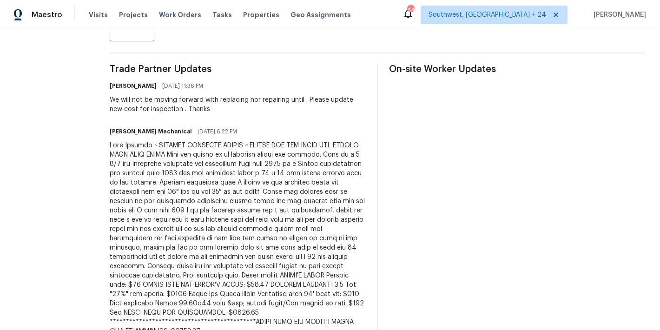
scroll to position [250, 0]
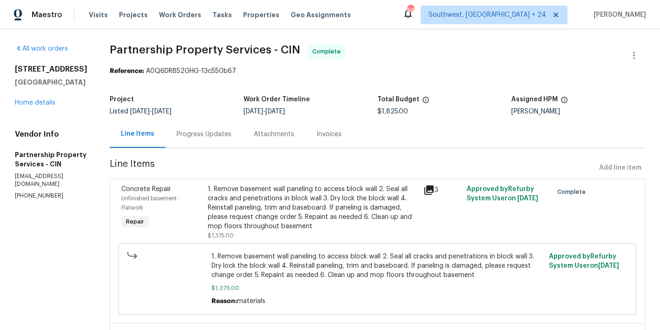
click at [353, 136] on div "Invoices" at bounding box center [328, 133] width 47 height 27
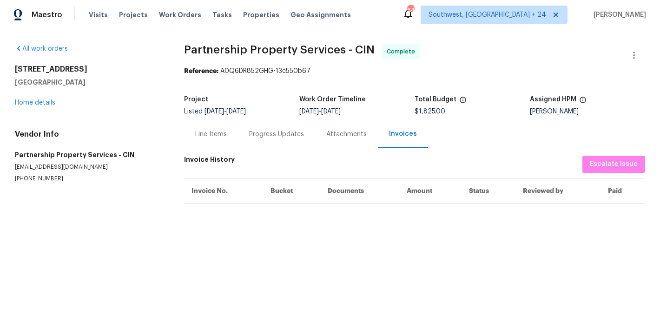
click at [280, 142] on div "Progress Updates" at bounding box center [276, 133] width 77 height 27
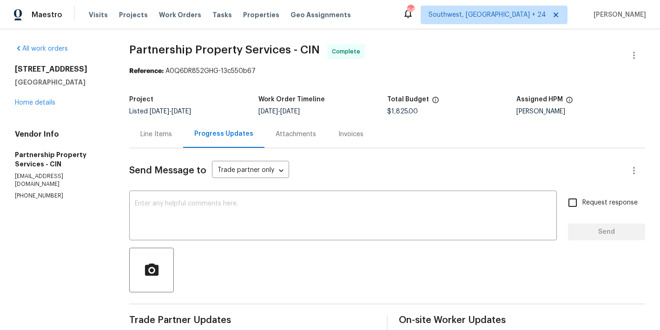
scroll to position [132, 0]
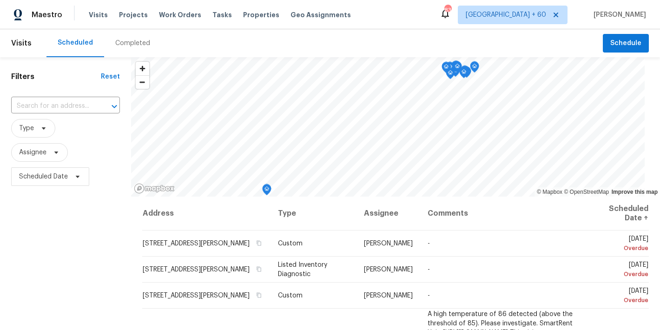
click at [143, 46] on div "Completed" at bounding box center [132, 43] width 35 height 9
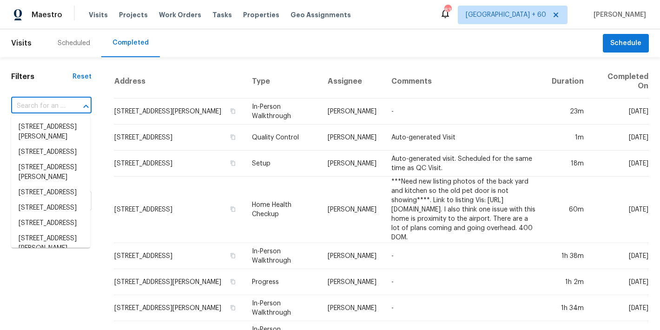
click at [42, 108] on input "text" at bounding box center [38, 106] width 54 height 14
paste input "[STREET_ADDRESS]"
type input "104 Avenel Ln, Clayton, NC 27527"
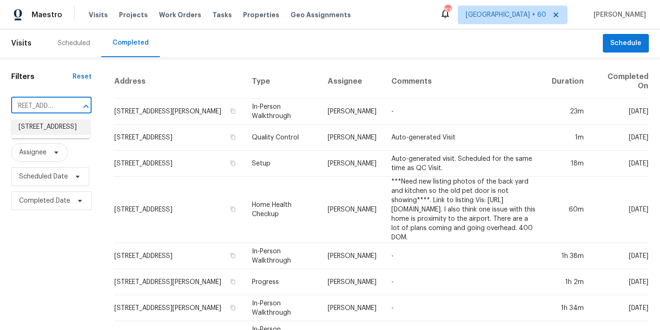
click at [47, 132] on li "104 Avenel Ln, Clayton, NC 27527" at bounding box center [50, 126] width 79 height 15
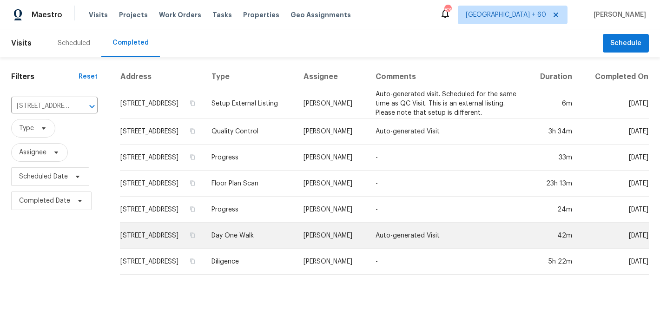
click at [185, 241] on td "104 Avenel Ln, Clayton, NC 27527" at bounding box center [162, 236] width 84 height 26
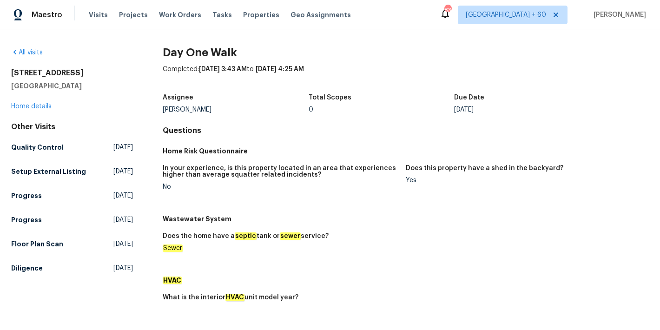
click at [271, 221] on h5 "Wastewater System" at bounding box center [406, 218] width 486 height 9
click at [33, 176] on h5 "Setup External Listing" at bounding box center [48, 171] width 75 height 9
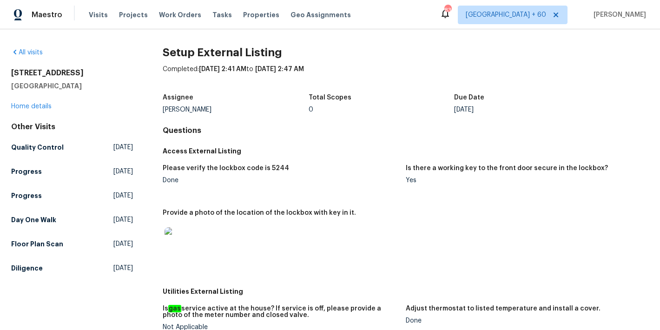
click at [399, 99] on div "Total Scopes" at bounding box center [382, 100] width 146 height 12
click at [26, 220] on h5 "Day One Walk" at bounding box center [33, 219] width 45 height 9
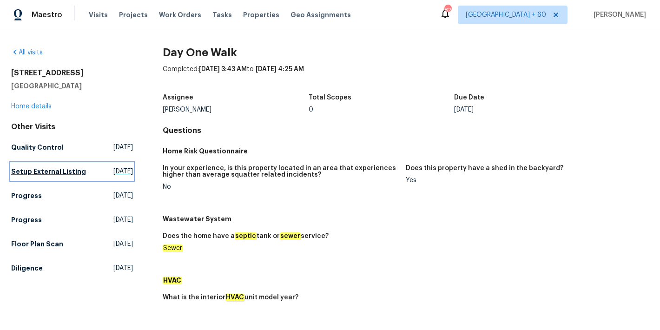
click at [22, 176] on h5 "Setup External Listing" at bounding box center [48, 171] width 75 height 9
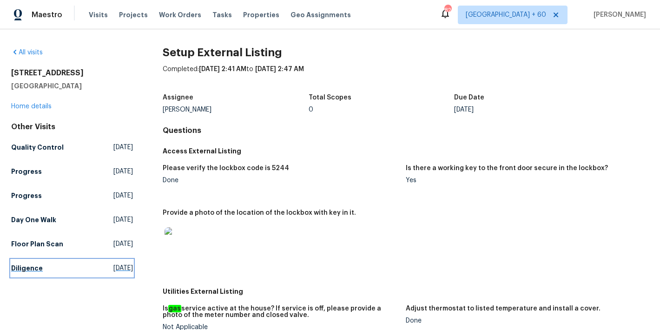
click at [24, 264] on h5 "Diligence" at bounding box center [27, 268] width 32 height 9
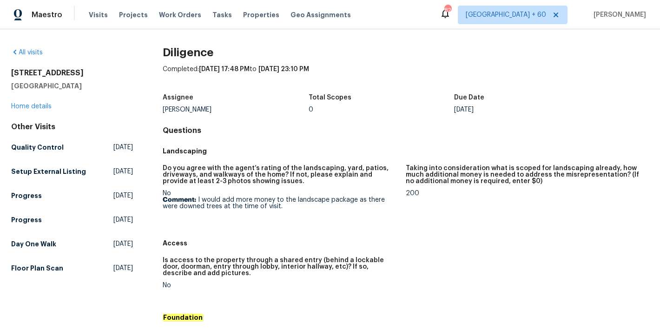
click at [359, 132] on h4 "Questions" at bounding box center [406, 130] width 486 height 9
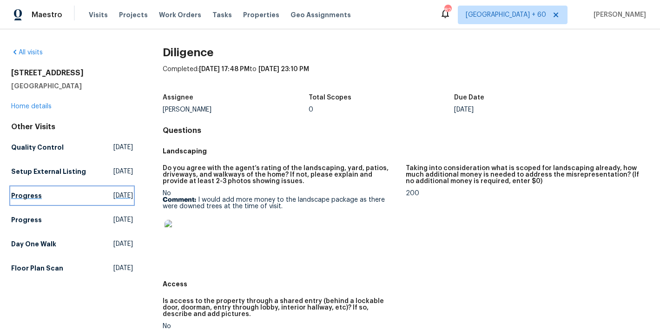
click at [24, 200] on h5 "Progress" at bounding box center [26, 195] width 31 height 9
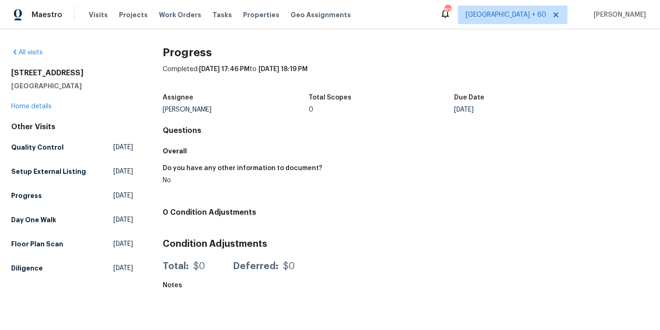
click at [358, 166] on div "Do you have any other information to document?" at bounding box center [281, 171] width 236 height 12
click at [42, 225] on h5 "Day One Walk" at bounding box center [33, 219] width 45 height 9
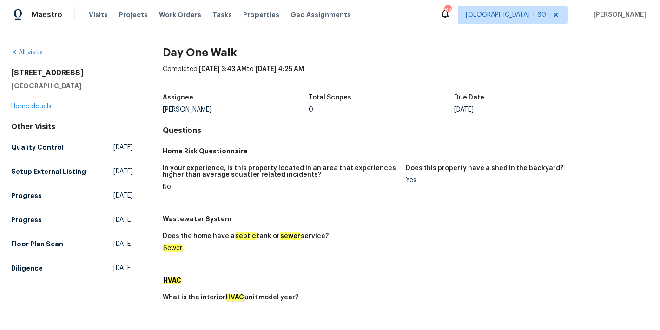
click at [442, 150] on h5 "Home Risk Questionnaire" at bounding box center [406, 150] width 486 height 9
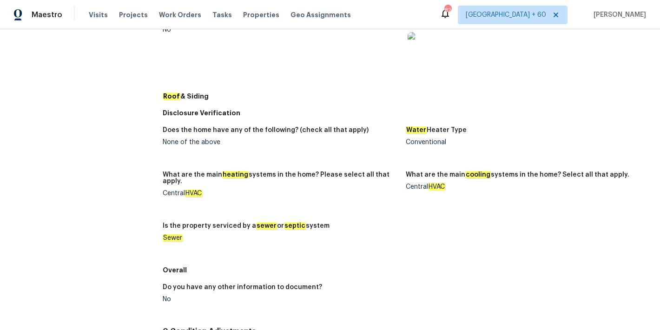
scroll to position [443, 0]
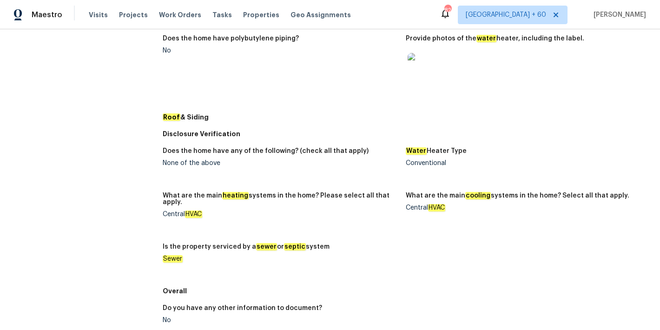
click at [417, 61] on img at bounding box center [423, 68] width 30 height 30
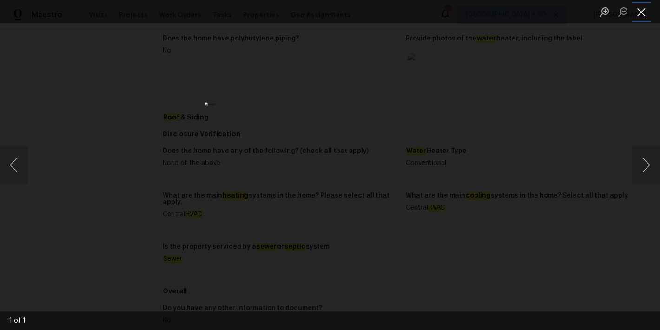
click at [642, 11] on button "Close lightbox" at bounding box center [641, 12] width 19 height 16
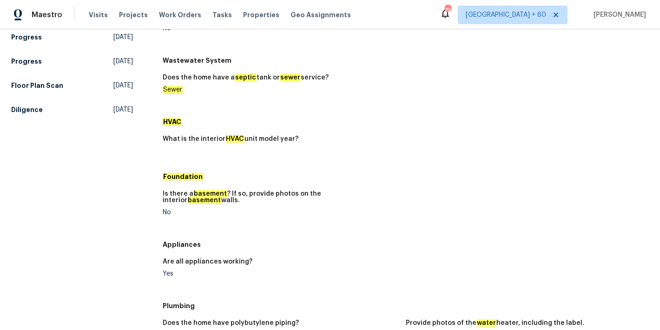
scroll to position [0, 0]
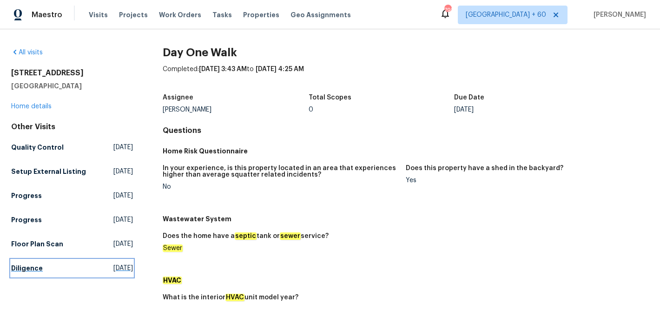
click at [33, 273] on h5 "Diligence" at bounding box center [27, 268] width 32 height 9
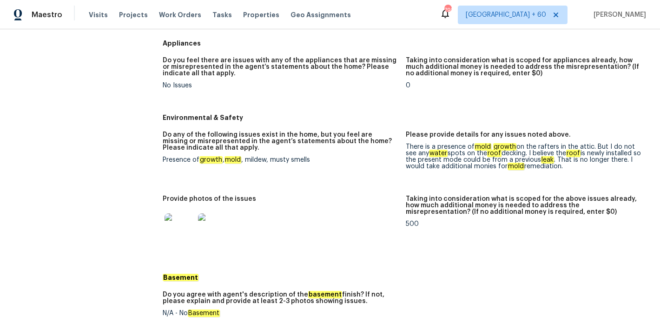
scroll to position [914, 0]
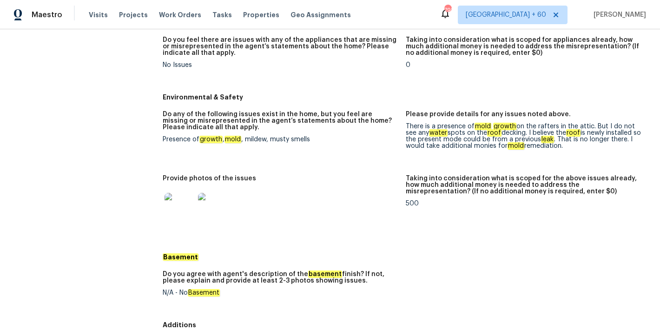
click at [182, 203] on img at bounding box center [180, 208] width 30 height 30
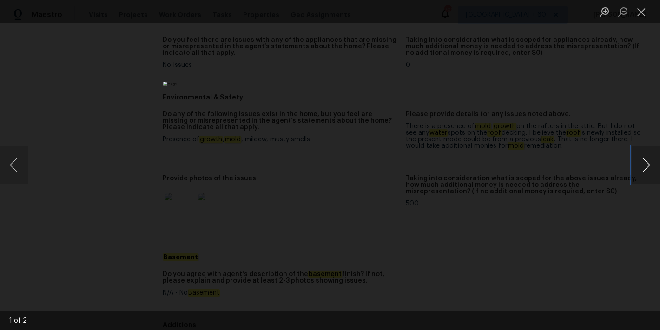
click at [644, 166] on button "Next image" at bounding box center [646, 164] width 28 height 37
click at [641, 13] on button "Close lightbox" at bounding box center [641, 12] width 19 height 16
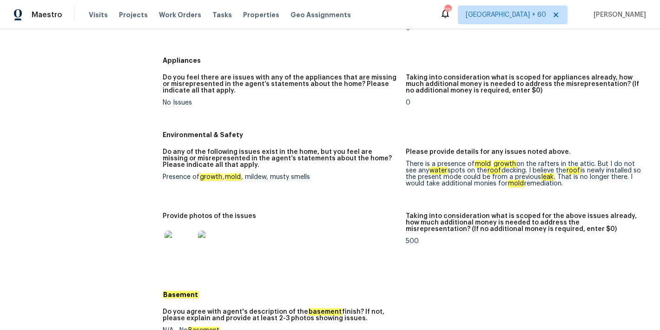
scroll to position [878, 0]
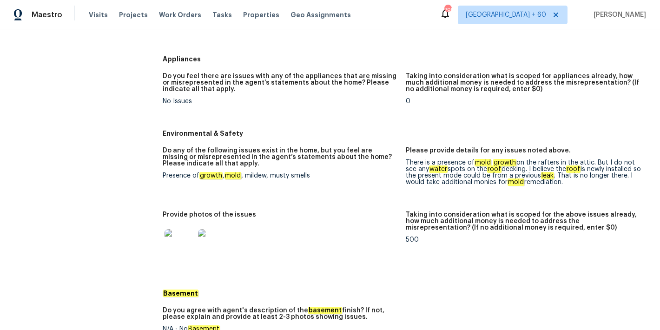
click at [340, 134] on h5 "Environmental & Safety" at bounding box center [406, 133] width 486 height 9
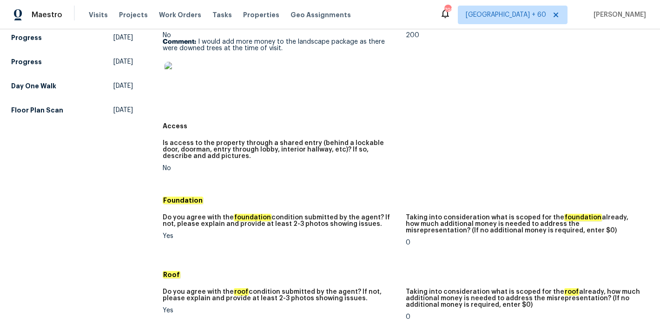
scroll to position [0, 0]
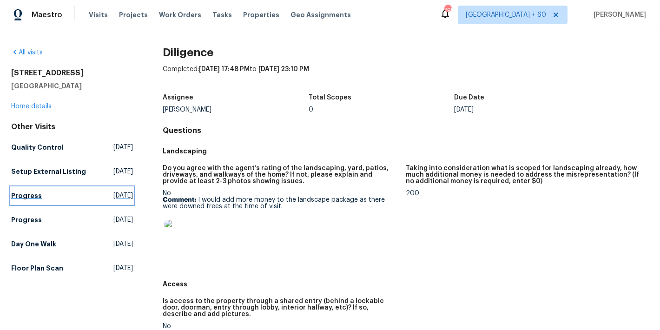
click at [34, 200] on h5 "Progress" at bounding box center [26, 195] width 31 height 9
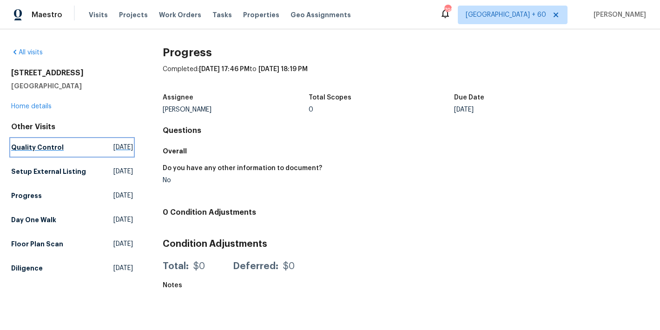
click at [37, 147] on h5 "Quality Control" at bounding box center [37, 147] width 53 height 9
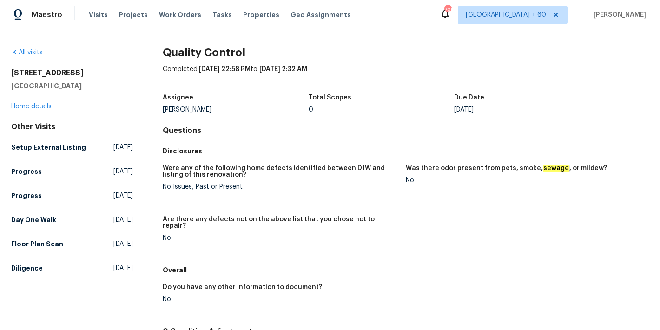
scroll to position [96, 0]
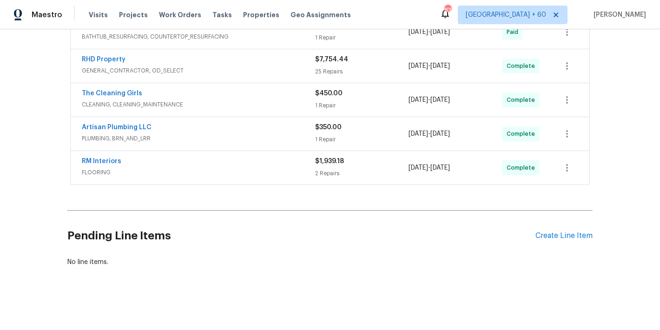
scroll to position [166, 0]
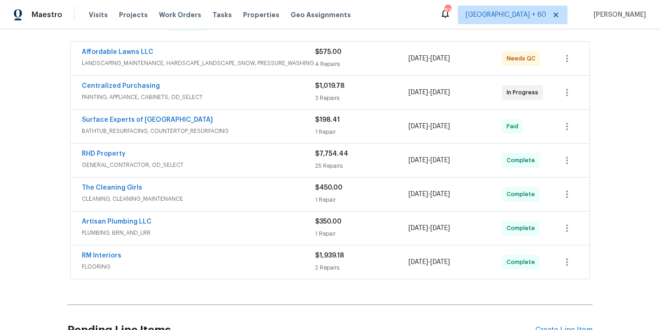
click at [288, 262] on span "FLOORING" at bounding box center [198, 266] width 233 height 9
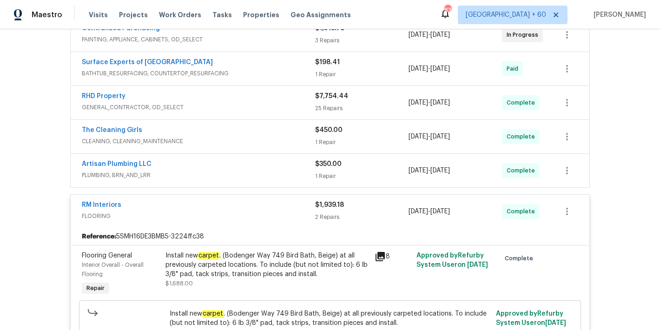
scroll to position [246, 0]
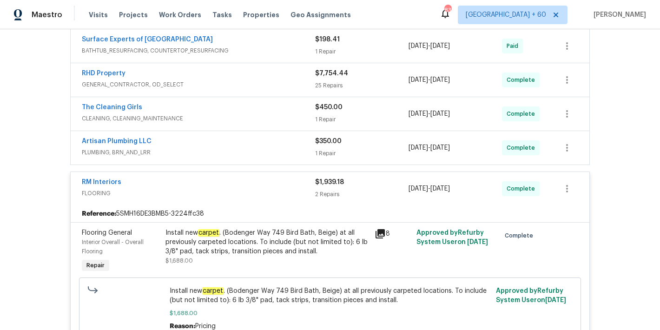
click at [277, 152] on span "PLUMBING, BRN_AND_LRR" at bounding box center [198, 152] width 233 height 9
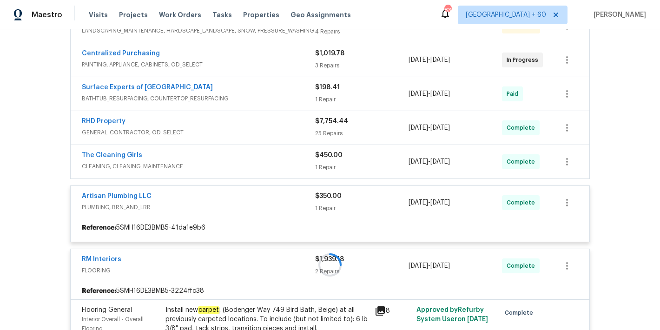
scroll to position [183, 0]
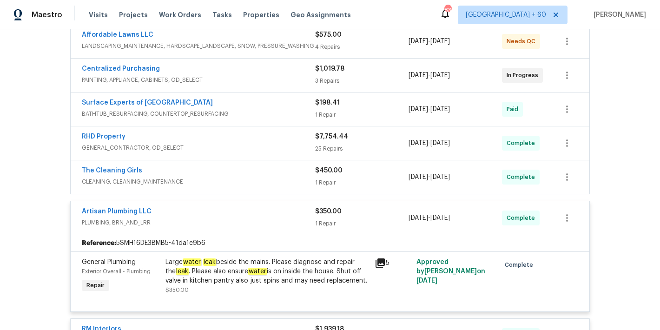
click at [284, 178] on span "CLEANING, CLEANING_MAINTENANCE" at bounding box center [198, 181] width 233 height 9
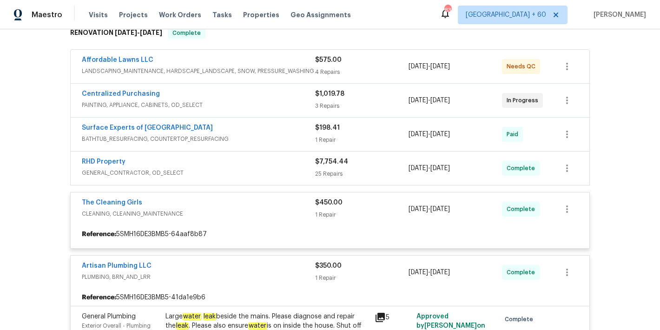
scroll to position [153, 0]
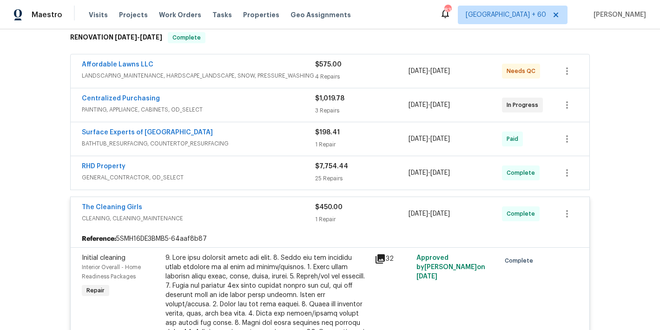
click at [281, 176] on span "GENERAL_CONTRACTOR, OD_SELECT" at bounding box center [198, 177] width 233 height 9
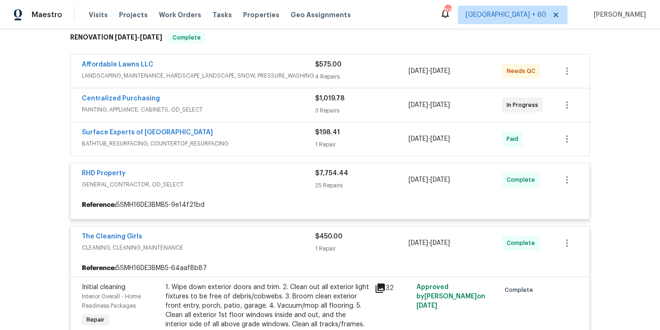
scroll to position [123, 0]
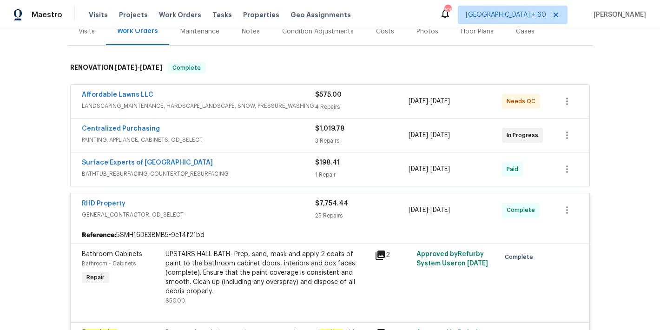
click at [297, 171] on span "BATHTUB_RESURFACING, COUNTERTOP_RESURFACING" at bounding box center [198, 173] width 233 height 9
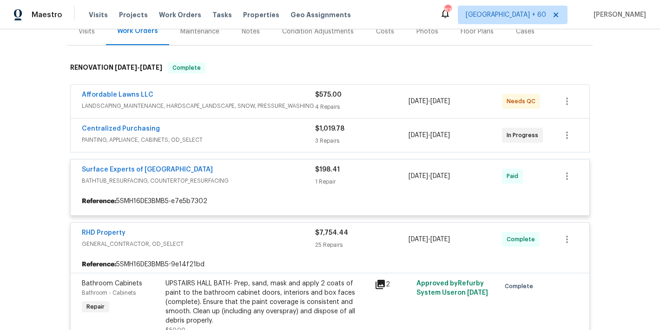
scroll to position [90, 0]
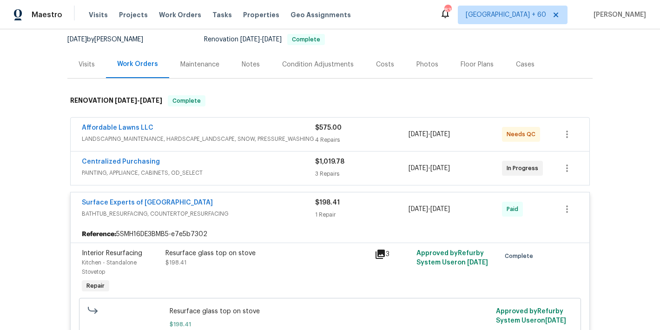
click at [290, 170] on span "PAINTING, APPLIANCE, CABINETS, OD_SELECT" at bounding box center [198, 172] width 233 height 9
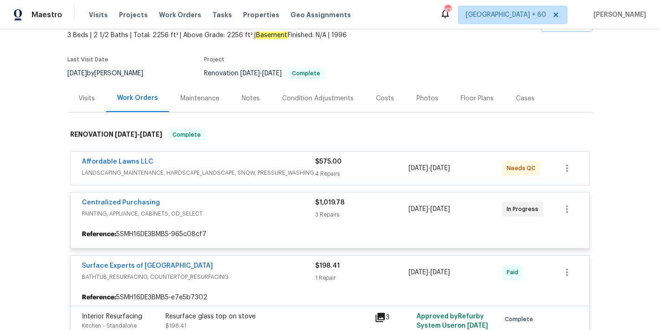
scroll to position [54, 0]
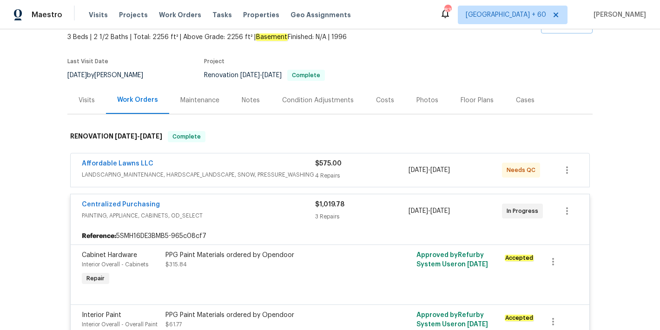
click at [277, 165] on div "Affordable Lawns LLC" at bounding box center [198, 164] width 233 height 11
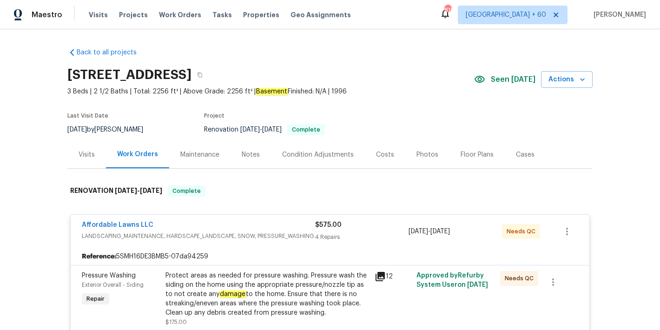
scroll to position [3509, 0]
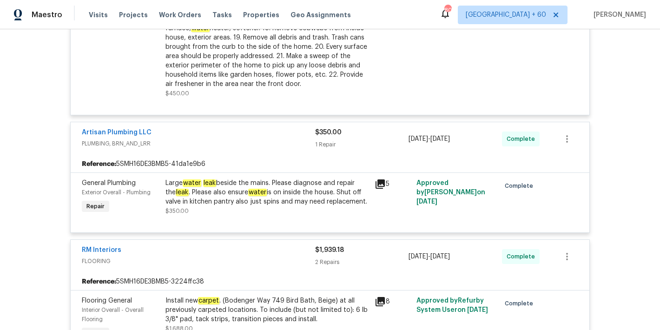
click at [186, 188] on div "Large water leak beside the mains. Please diagnose and repair the leak . Please…" at bounding box center [267, 193] width 204 height 28
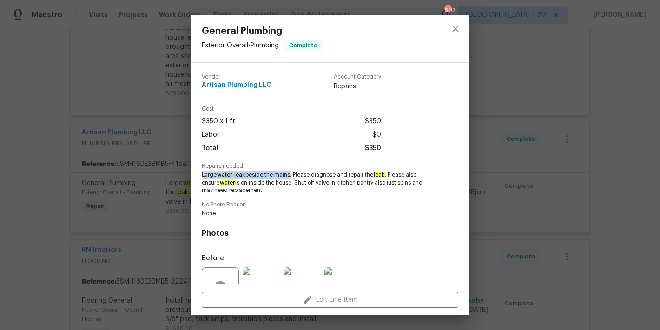
drag, startPoint x: 292, startPoint y: 175, endPoint x: 199, endPoint y: 172, distance: 93.0
click at [199, 172] on div "Vendor Artisan Plumbing LLC Account Category Repairs Cost $350 x 1 ft $350 Labo…" at bounding box center [330, 173] width 279 height 221
copy span "Large water leak beside the mains"
click at [610, 134] on div "General Plumbing Exterior Overall - Plumbing Complete Vendor Artisan Plumbing L…" at bounding box center [330, 165] width 660 height 330
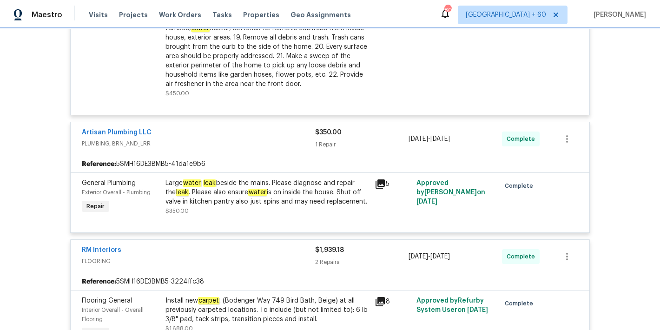
scroll to position [3509, 0]
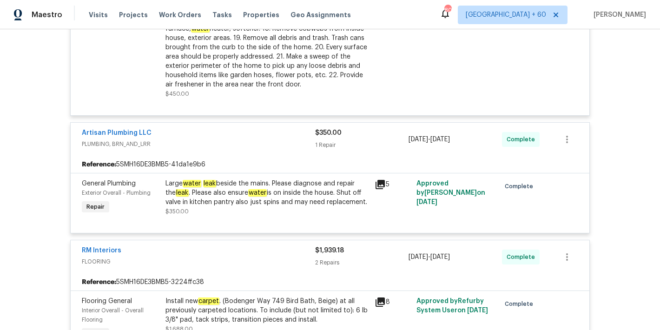
click at [279, 186] on div "Large water leak beside the mains. Please diagnose and repair the leak . Please…" at bounding box center [267, 193] width 204 height 28
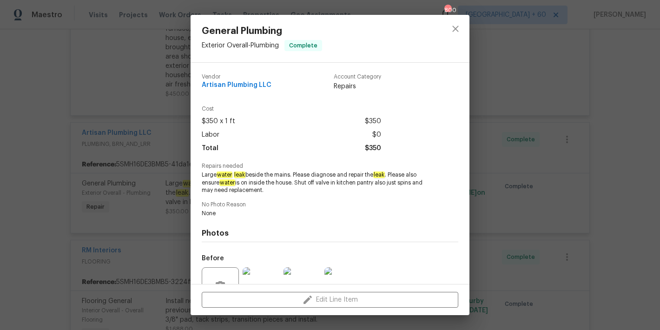
scroll to position [90, 0]
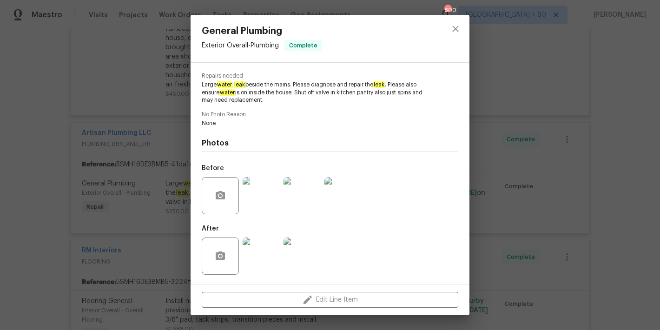
click at [267, 195] on img at bounding box center [261, 195] width 37 height 37
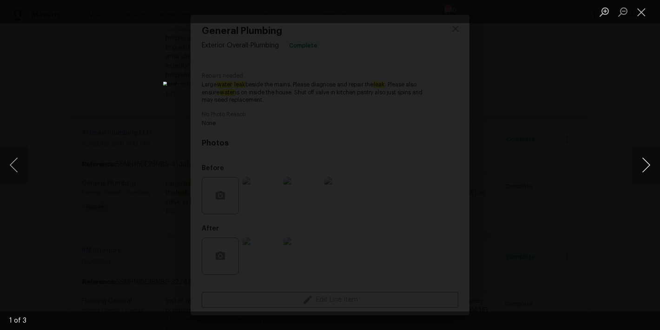
click at [641, 168] on button "Next image" at bounding box center [646, 164] width 28 height 37
click at [643, 17] on button "Close lightbox" at bounding box center [641, 12] width 19 height 16
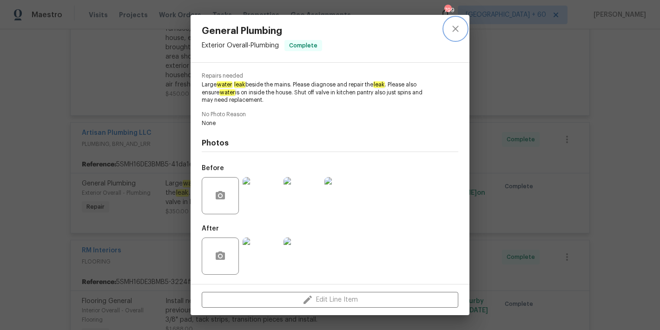
click at [453, 27] on icon "close" at bounding box center [455, 29] width 6 height 6
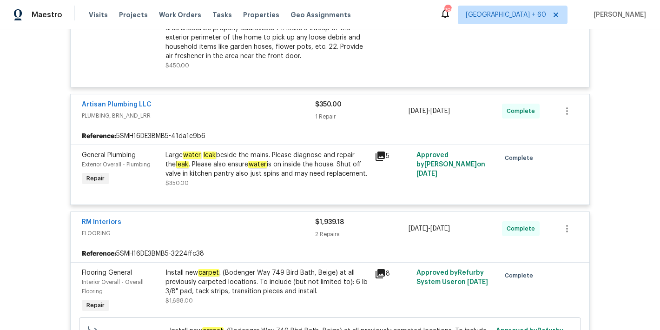
scroll to position [3537, 0]
click at [224, 166] on div "Large water leak beside the mains. Please diagnose and repair the leak . Please…" at bounding box center [267, 165] width 204 height 28
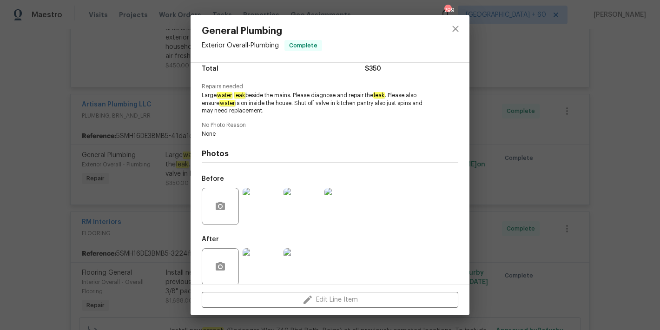
scroll to position [90, 0]
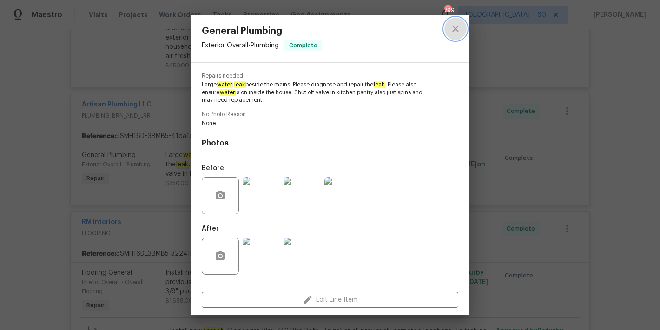
click at [451, 31] on icon "close" at bounding box center [455, 28] width 11 height 11
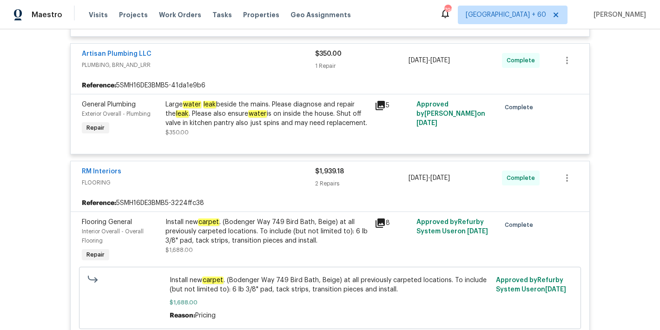
scroll to position [3589, 0]
click at [248, 118] on div "Large water leak beside the mains. Please diagnose and repair the leak . Please…" at bounding box center [267, 113] width 204 height 28
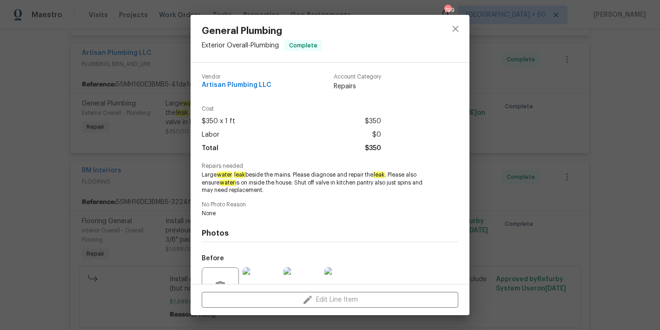
scroll to position [90, 0]
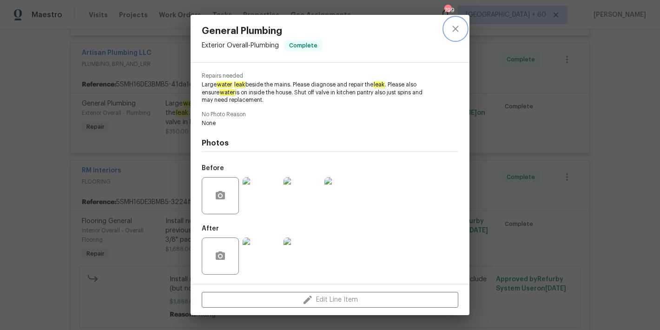
click at [459, 31] on icon "close" at bounding box center [455, 28] width 11 height 11
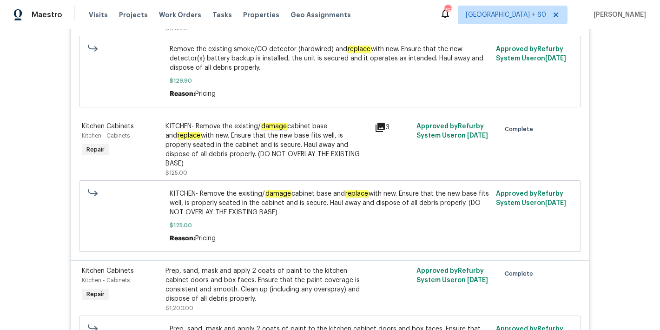
scroll to position [2534, 0]
click at [252, 152] on div "KITCHEN- Remove the existing/ damage cabinet base and replace with new. Ensure …" at bounding box center [267, 145] width 204 height 46
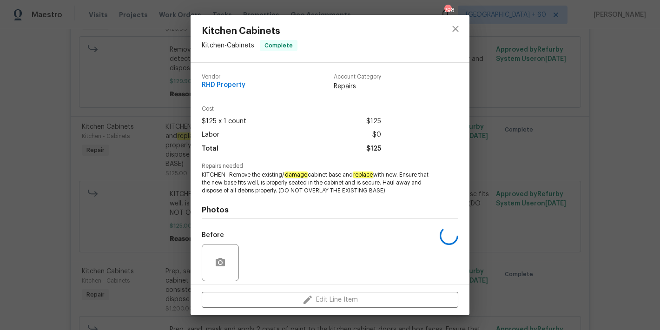
scroll to position [67, 0]
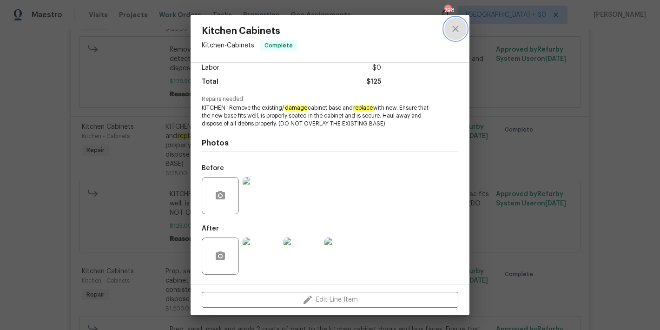
click at [460, 26] on icon "close" at bounding box center [455, 28] width 11 height 11
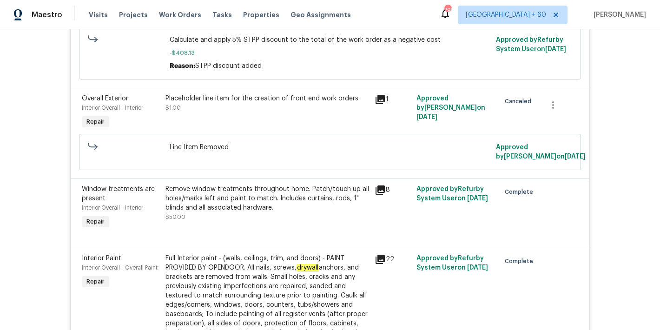
scroll to position [1923, 0]
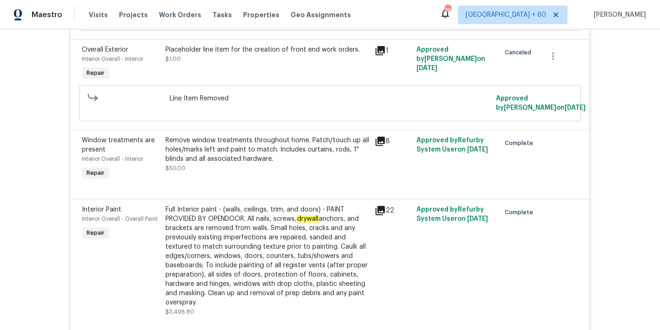
click at [236, 239] on div "Full Interior paint - (walls, ceilings, trim, and doors) - PAINT PROVIDED BY OP…" at bounding box center [267, 256] width 204 height 102
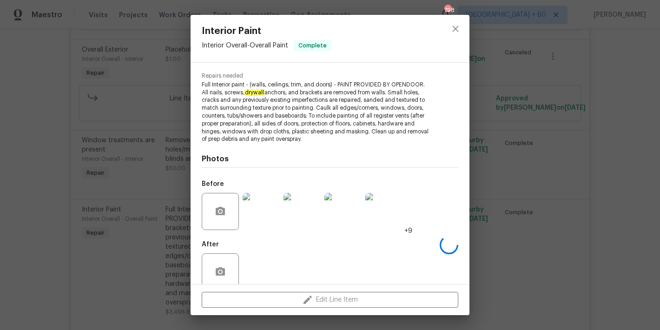
scroll to position [106, 0]
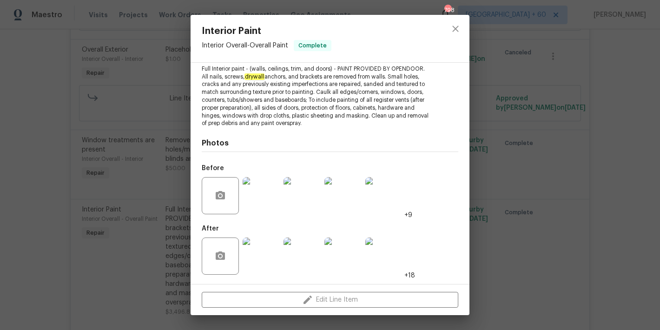
click at [278, 196] on img at bounding box center [261, 195] width 37 height 37
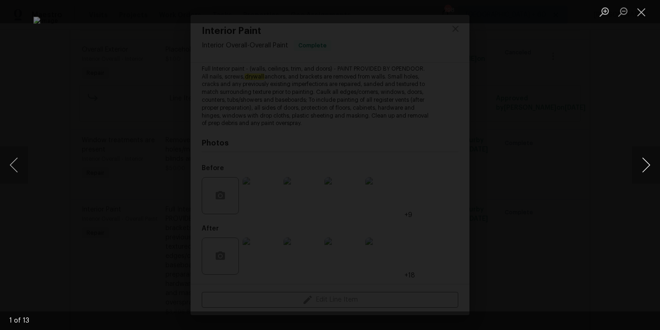
click at [641, 168] on button "Next image" at bounding box center [646, 164] width 28 height 37
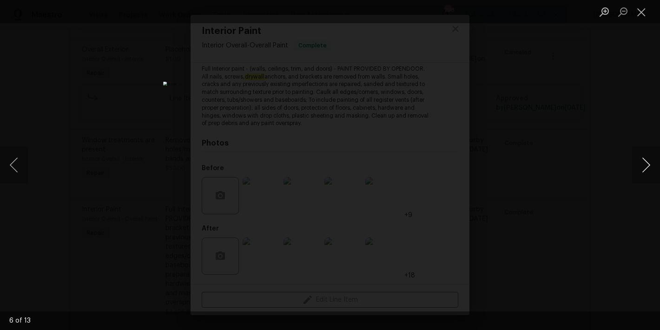
click at [641, 168] on button "Next image" at bounding box center [646, 164] width 28 height 37
click at [641, 169] on button "Next image" at bounding box center [646, 164] width 28 height 37
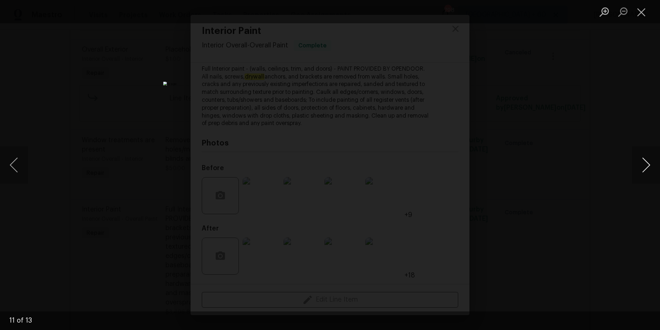
click at [641, 169] on button "Next image" at bounding box center [646, 164] width 28 height 37
click at [645, 11] on button "Close lightbox" at bounding box center [641, 12] width 19 height 16
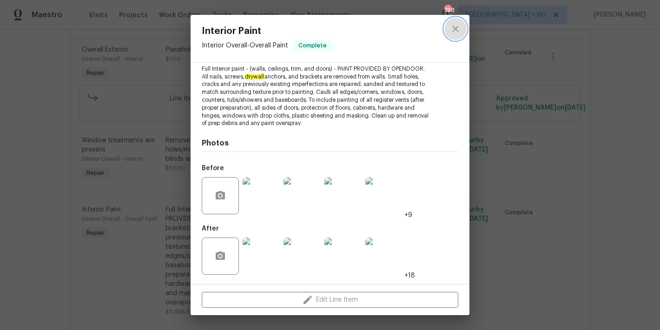
click at [457, 35] on button "close" at bounding box center [455, 29] width 22 height 22
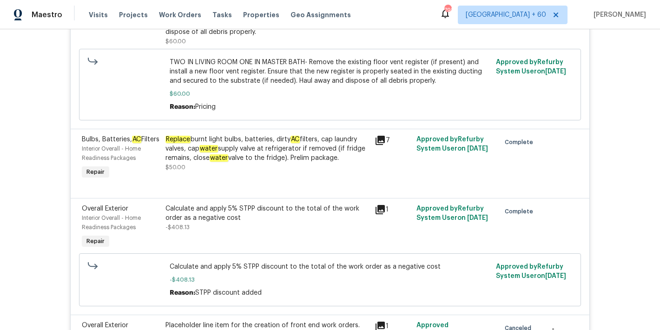
scroll to position [1599, 0]
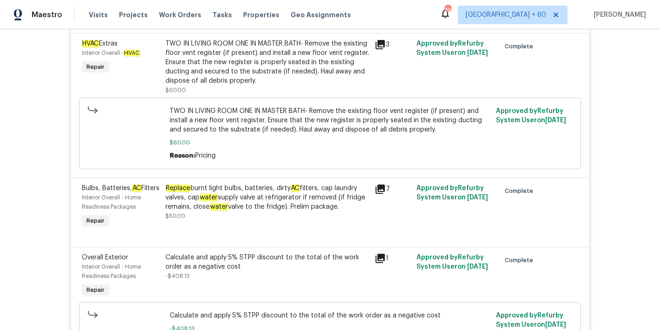
click at [238, 194] on div "Replace burnt light bulbs, batteries, dirty AC filters, cap laundry valves, cap…" at bounding box center [267, 198] width 204 height 28
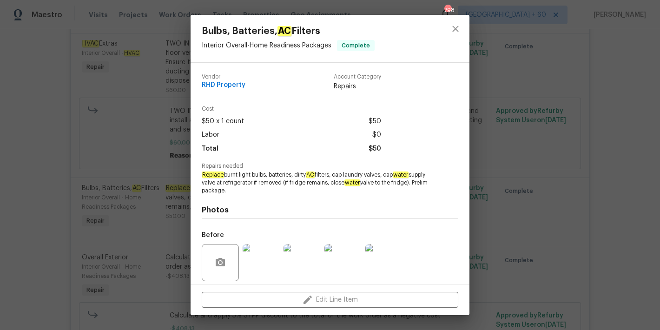
scroll to position [67, 0]
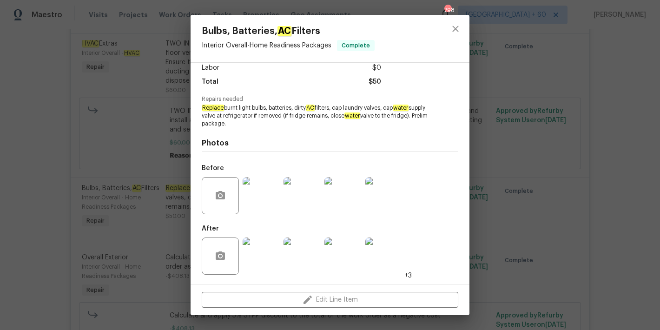
click at [262, 198] on img at bounding box center [261, 195] width 37 height 37
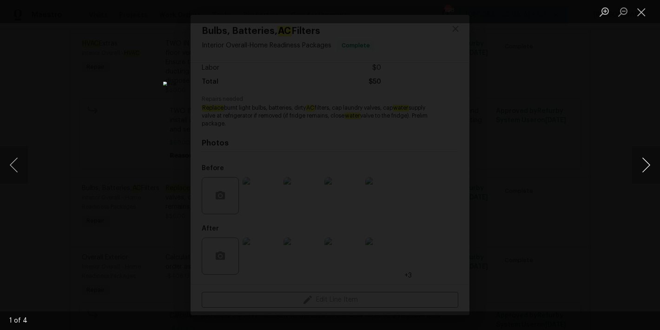
click at [644, 169] on button "Next image" at bounding box center [646, 164] width 28 height 37
click at [642, 11] on button "Close lightbox" at bounding box center [641, 12] width 19 height 16
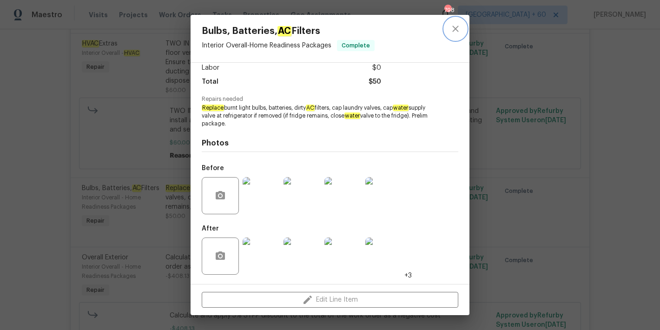
click at [458, 31] on icon "close" at bounding box center [455, 28] width 11 height 11
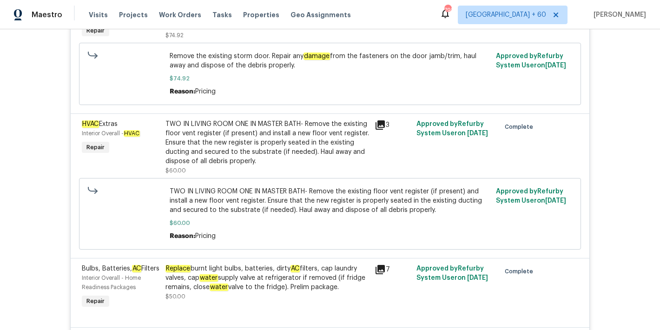
scroll to position [1518, 0]
click at [259, 140] on div "TWO IN LIVING ROOM ONE IN MASTER BATH- Remove the existing floor vent register …" at bounding box center [267, 143] width 204 height 46
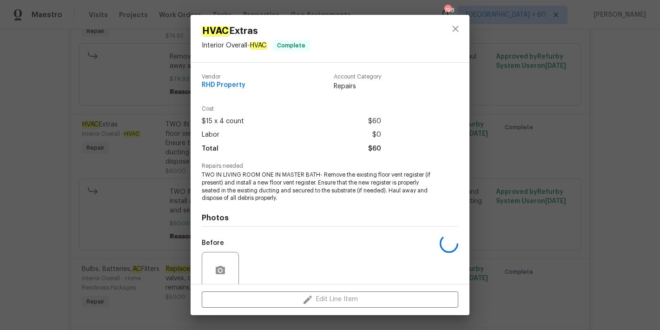
scroll to position [75, 0]
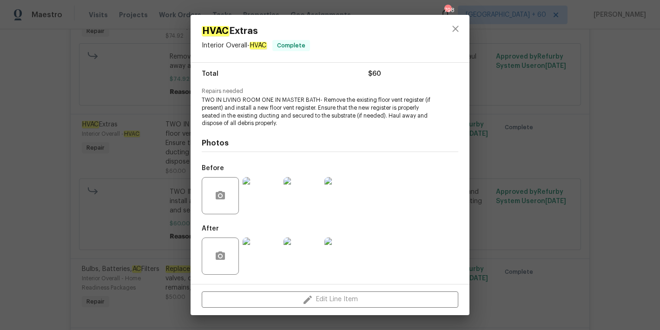
click at [264, 200] on img at bounding box center [261, 195] width 37 height 37
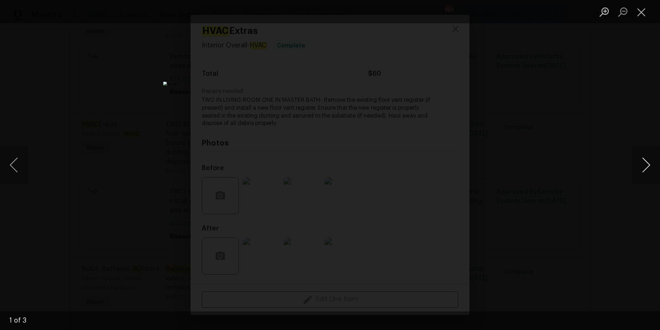
click at [641, 164] on button "Next image" at bounding box center [646, 164] width 28 height 37
click at [641, 12] on button "Close lightbox" at bounding box center [641, 12] width 19 height 16
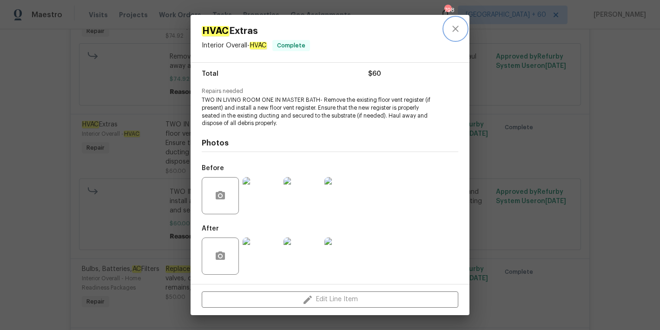
click at [455, 29] on icon "close" at bounding box center [455, 29] width 6 height 6
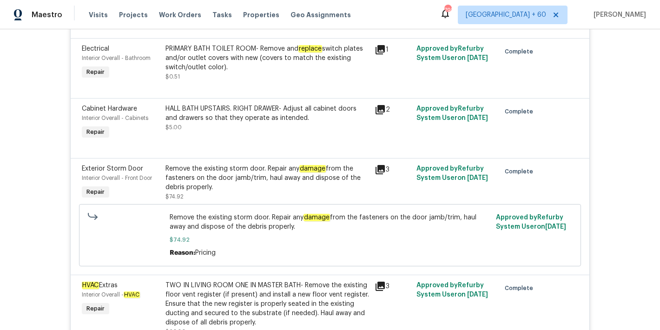
scroll to position [1349, 0]
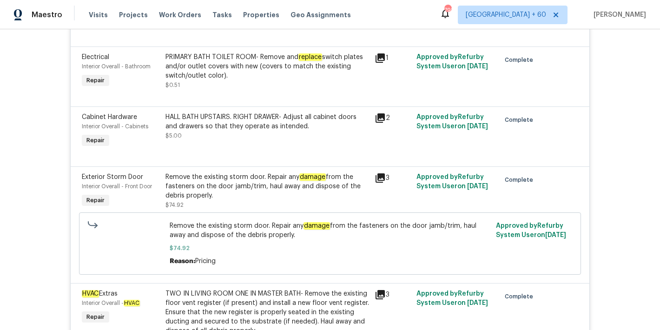
click at [244, 182] on div "Remove the existing storm door. Repair any damage from the fasteners on the doo…" at bounding box center [267, 186] width 204 height 28
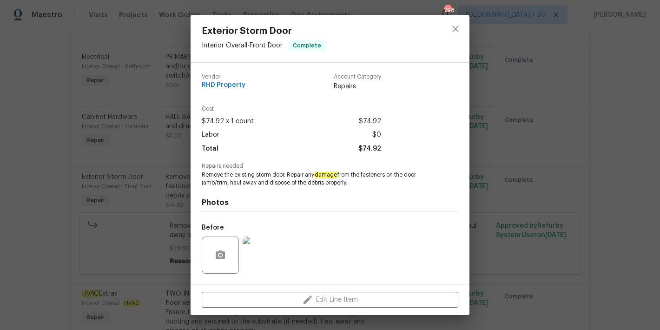
scroll to position [60, 0]
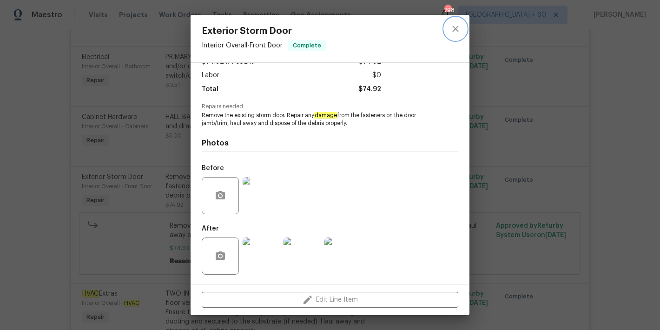
click at [451, 36] on button "close" at bounding box center [455, 29] width 22 height 22
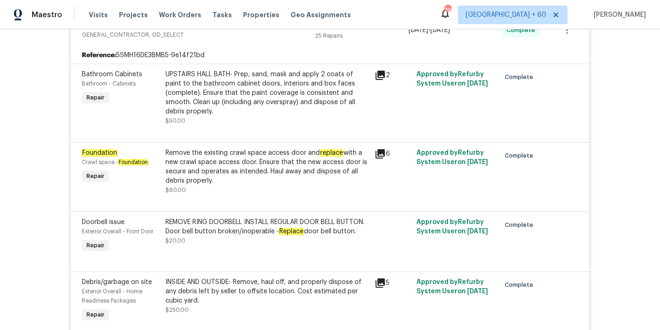
scroll to position [985, 0]
click at [307, 155] on div "Remove the existing crawl space access door and replace with a new crawl space …" at bounding box center [267, 167] width 204 height 37
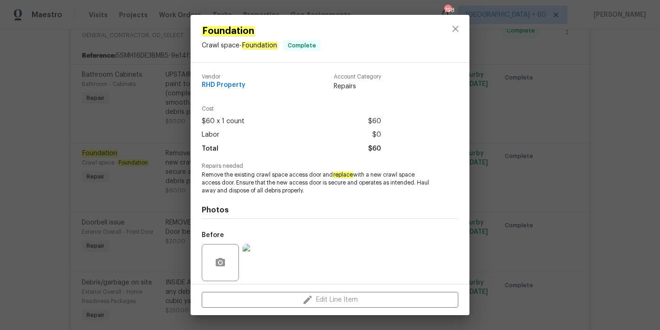
scroll to position [67, 0]
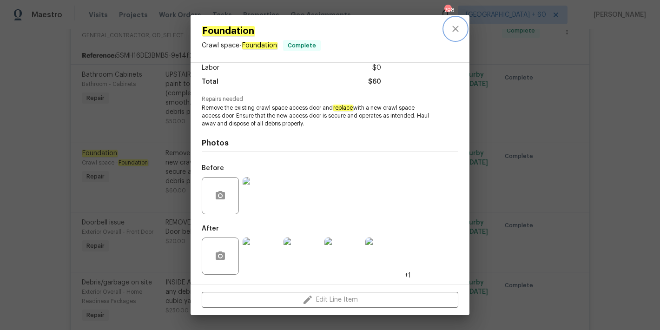
click at [459, 33] on icon "close" at bounding box center [455, 28] width 11 height 11
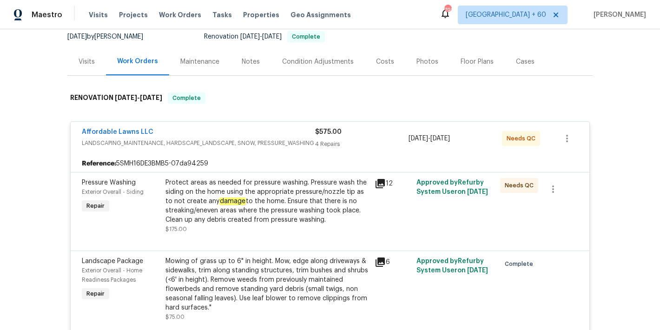
scroll to position [93, 0]
click at [252, 193] on div "Protect areas as needed for pressure washing. Pressure wash the siding on the h…" at bounding box center [267, 202] width 204 height 46
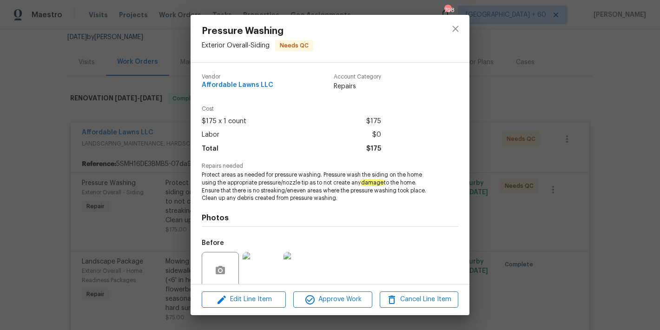
scroll to position [75, 0]
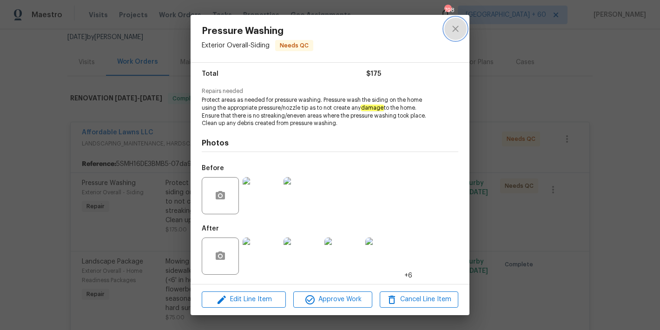
click at [458, 32] on icon "close" at bounding box center [455, 28] width 11 height 11
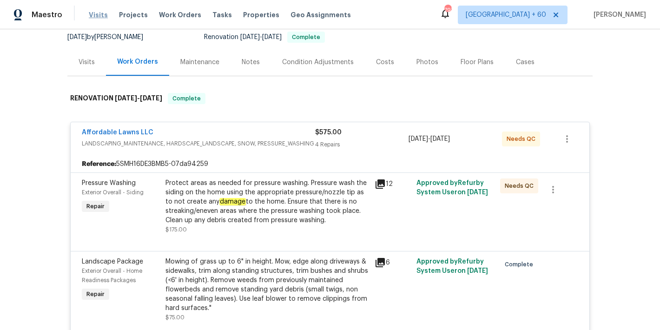
click at [102, 17] on span "Visits" at bounding box center [98, 14] width 19 height 9
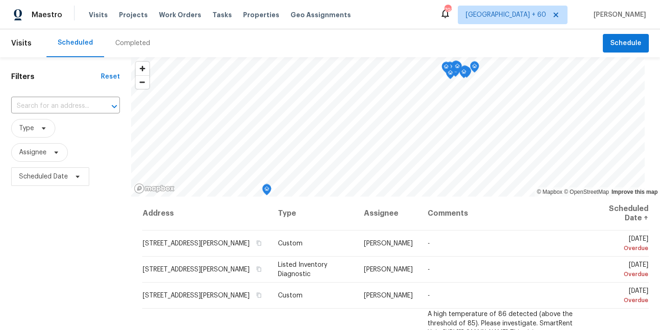
click at [127, 45] on div "Completed" at bounding box center [132, 43] width 35 height 9
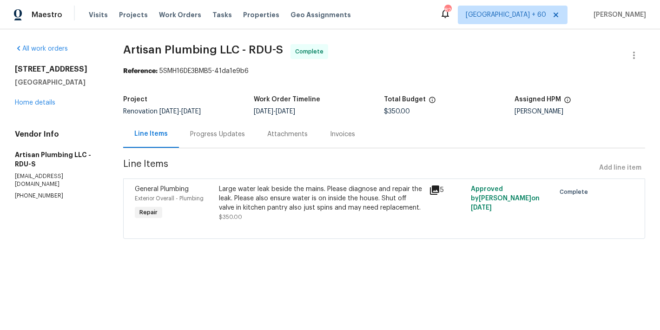
click at [225, 133] on div "Progress Updates" at bounding box center [217, 134] width 55 height 9
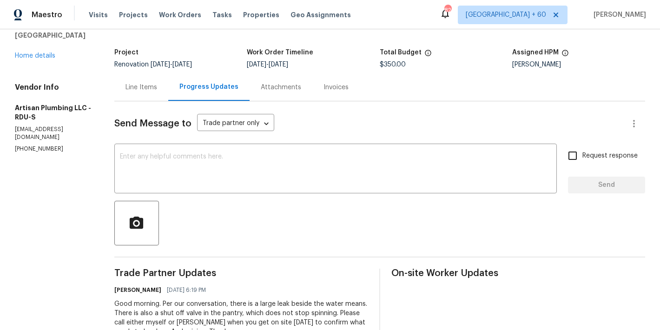
scroll to position [86, 0]
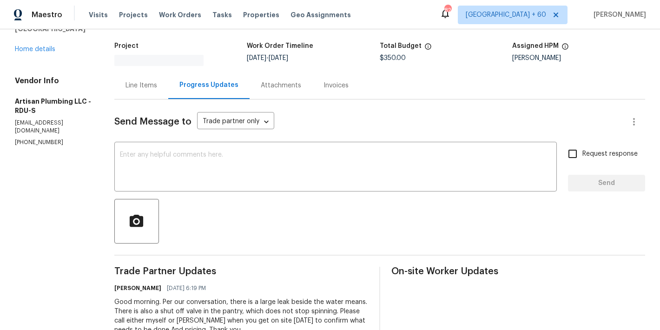
scroll to position [86, 0]
